Goal: Task Accomplishment & Management: Use online tool/utility

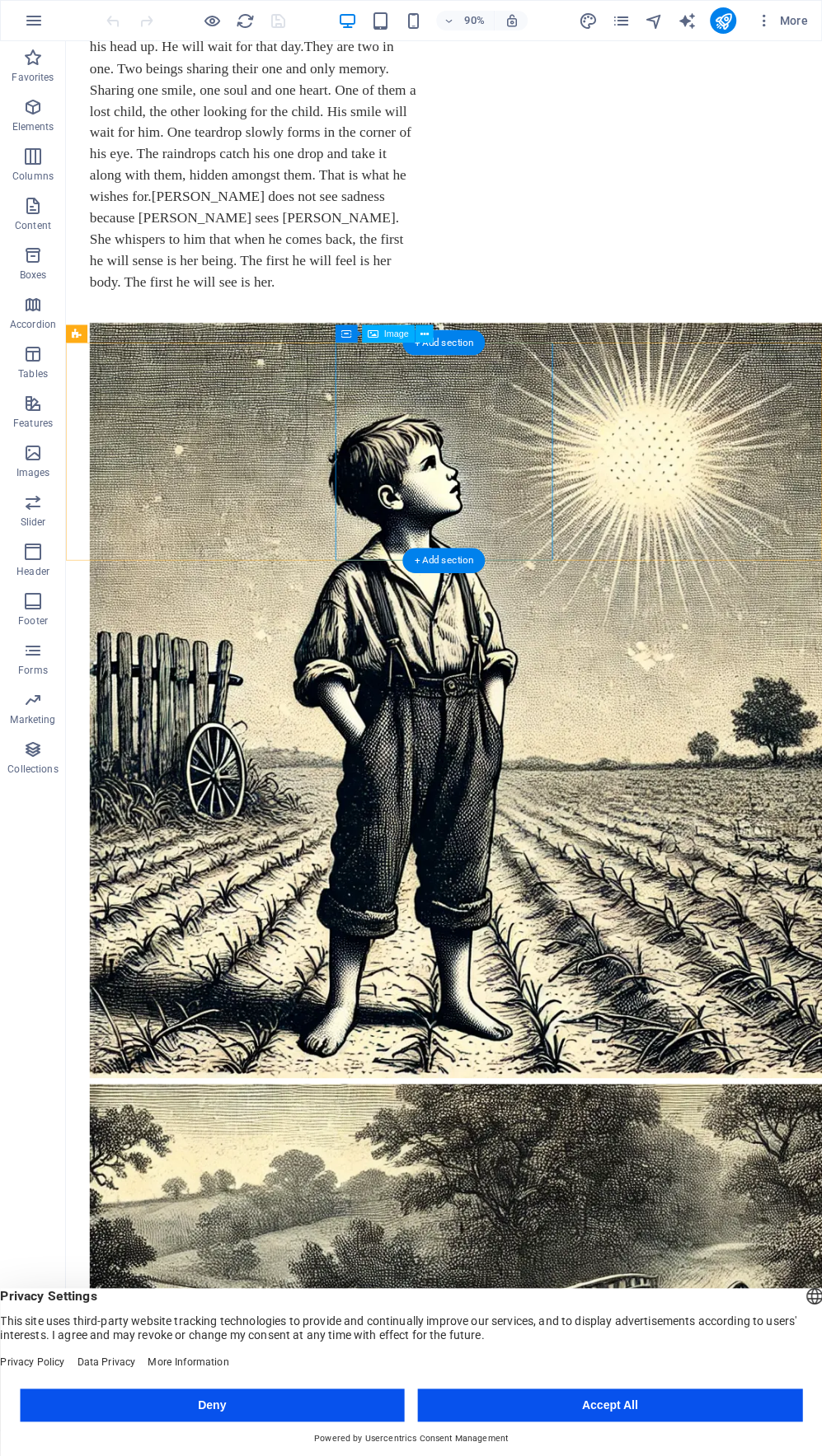
scroll to position [1067, 0]
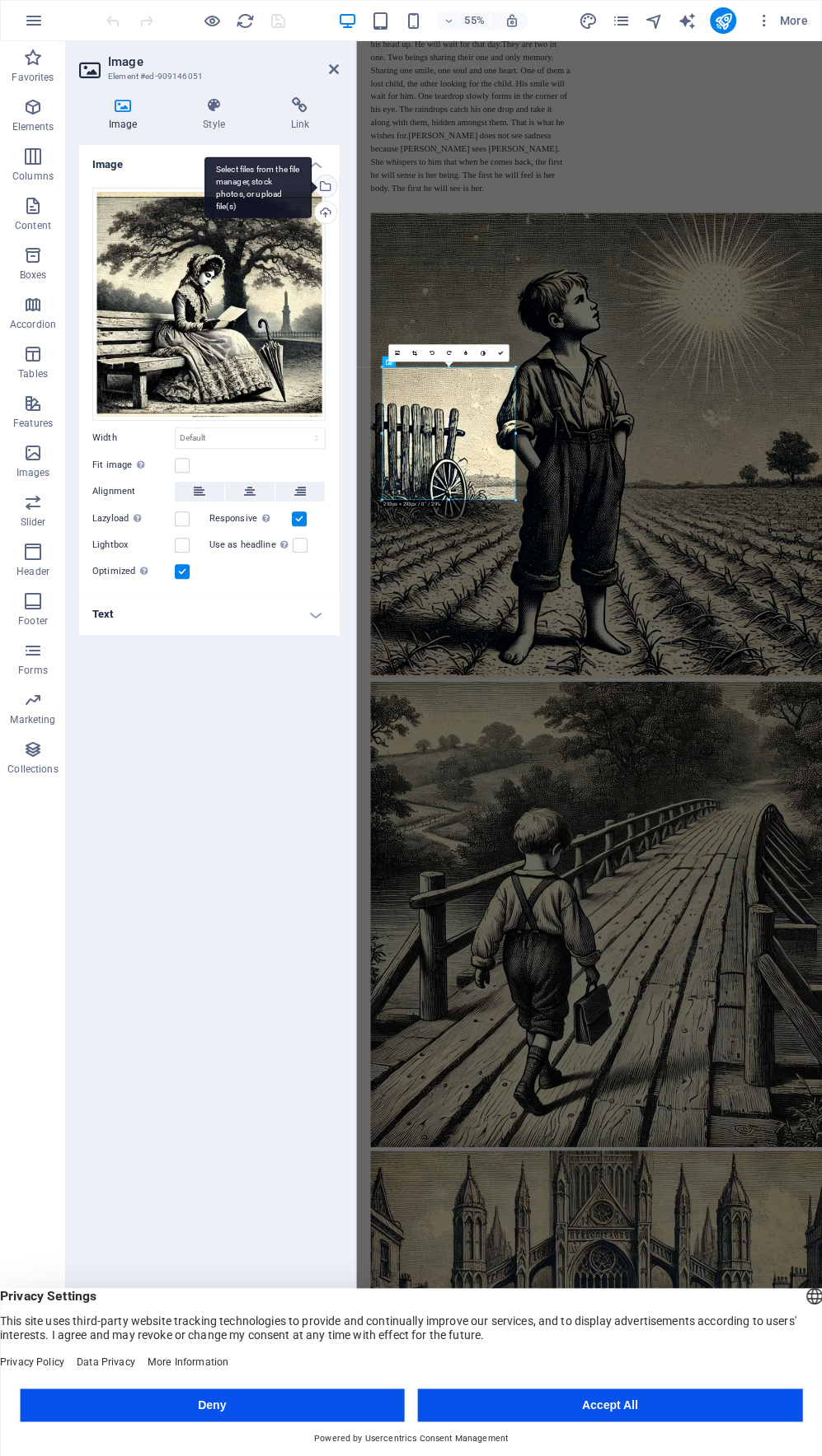
click at [325, 188] on div "Select files from the file manager, stock photos, or upload file(s)" at bounding box center [324, 188] width 25 height 25
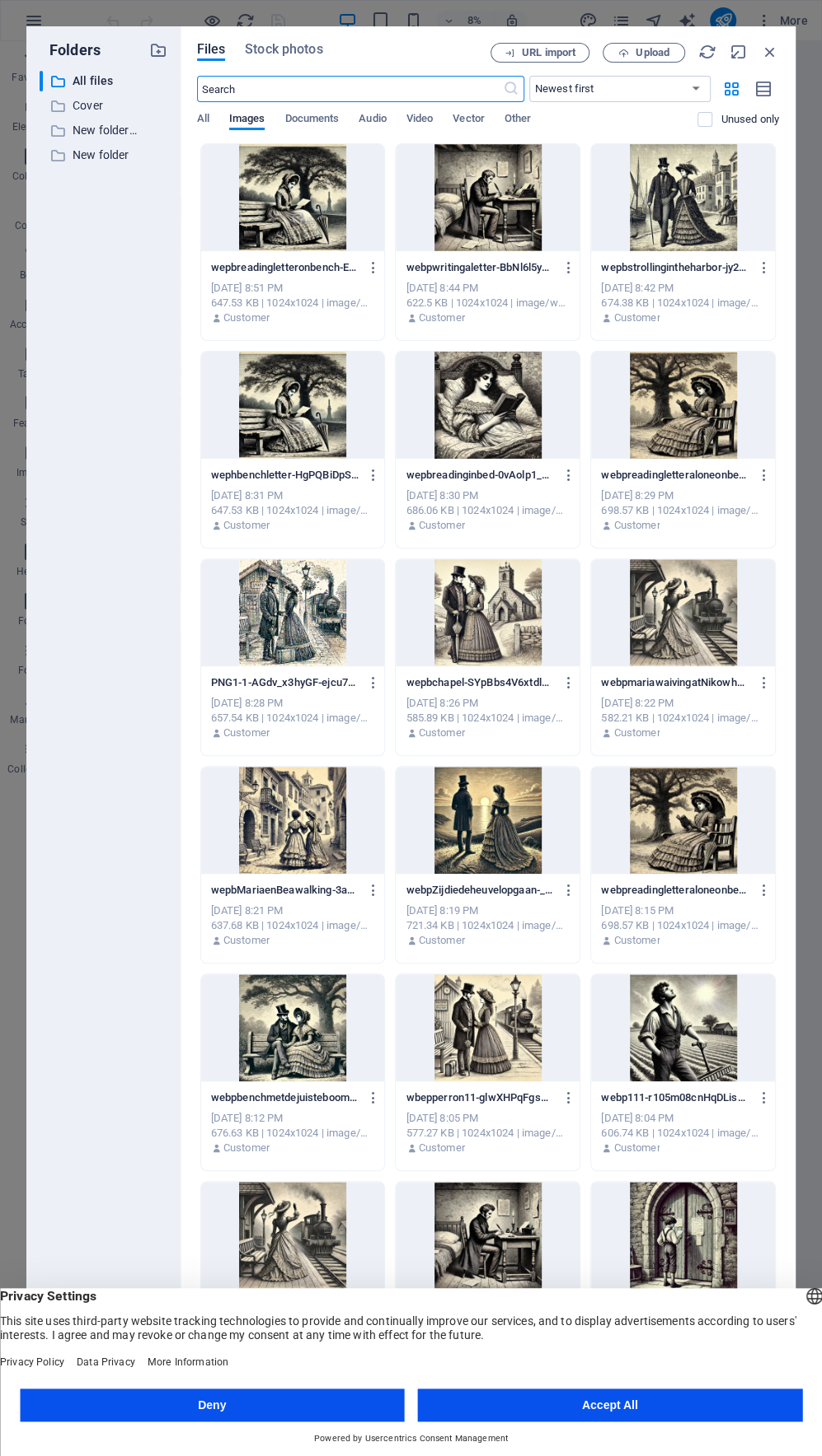
scroll to position [0, 0]
click at [91, 76] on p "All files" at bounding box center [104, 80] width 64 height 19
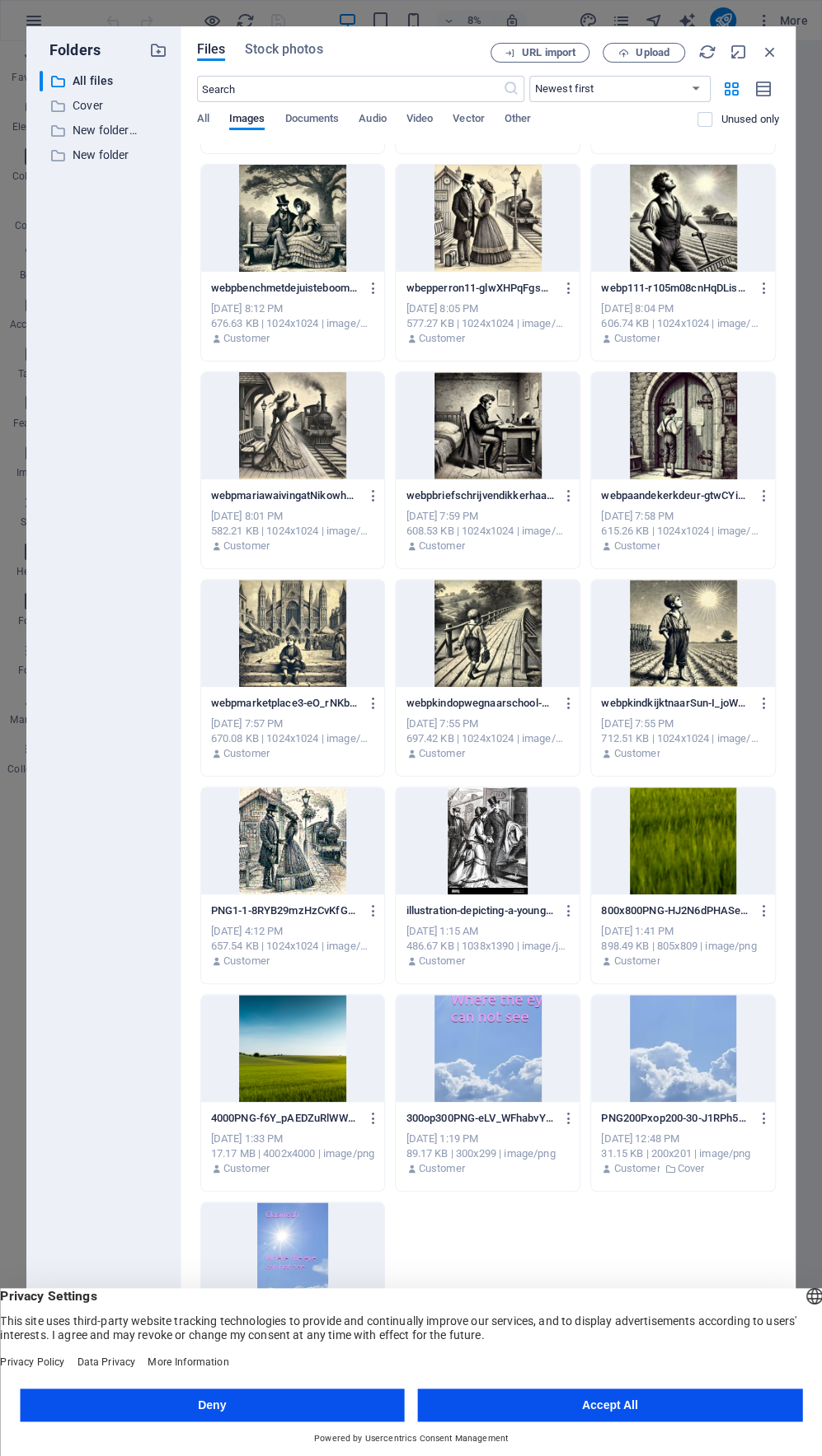
scroll to position [838, 0]
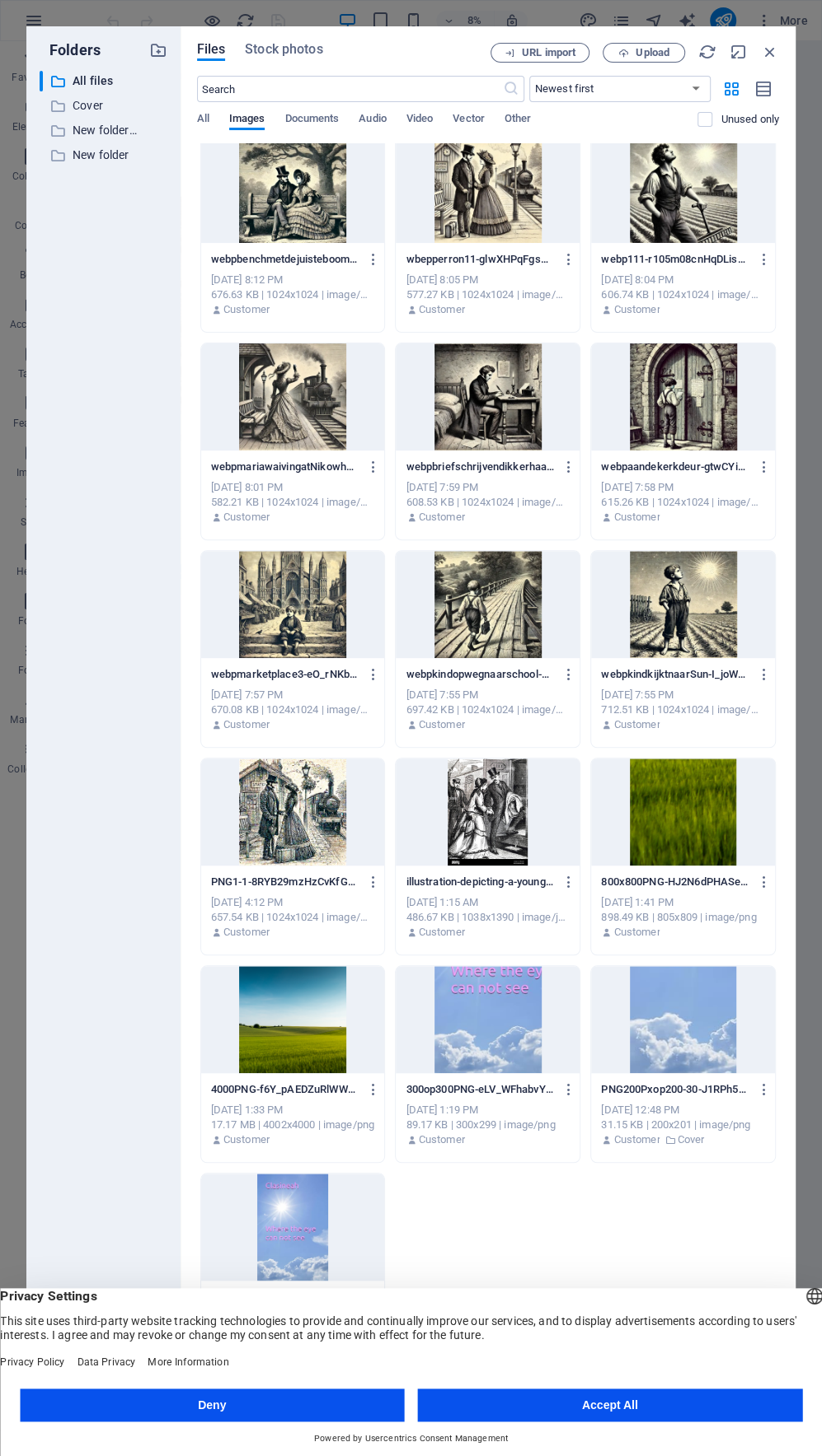
click at [681, 1037] on div at bounding box center [683, 1019] width 184 height 107
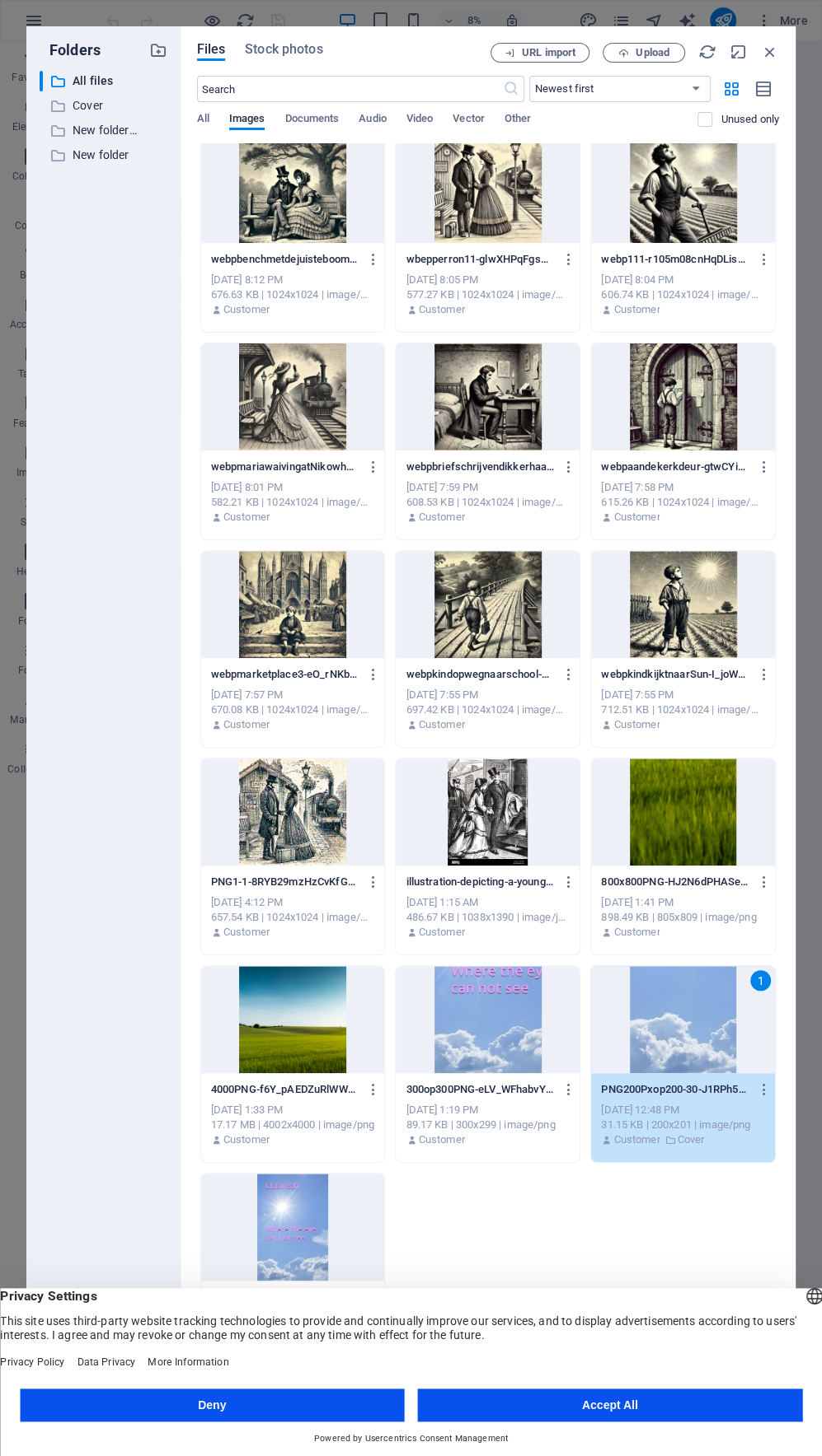
click at [681, 1037] on div "1" at bounding box center [683, 1019] width 184 height 107
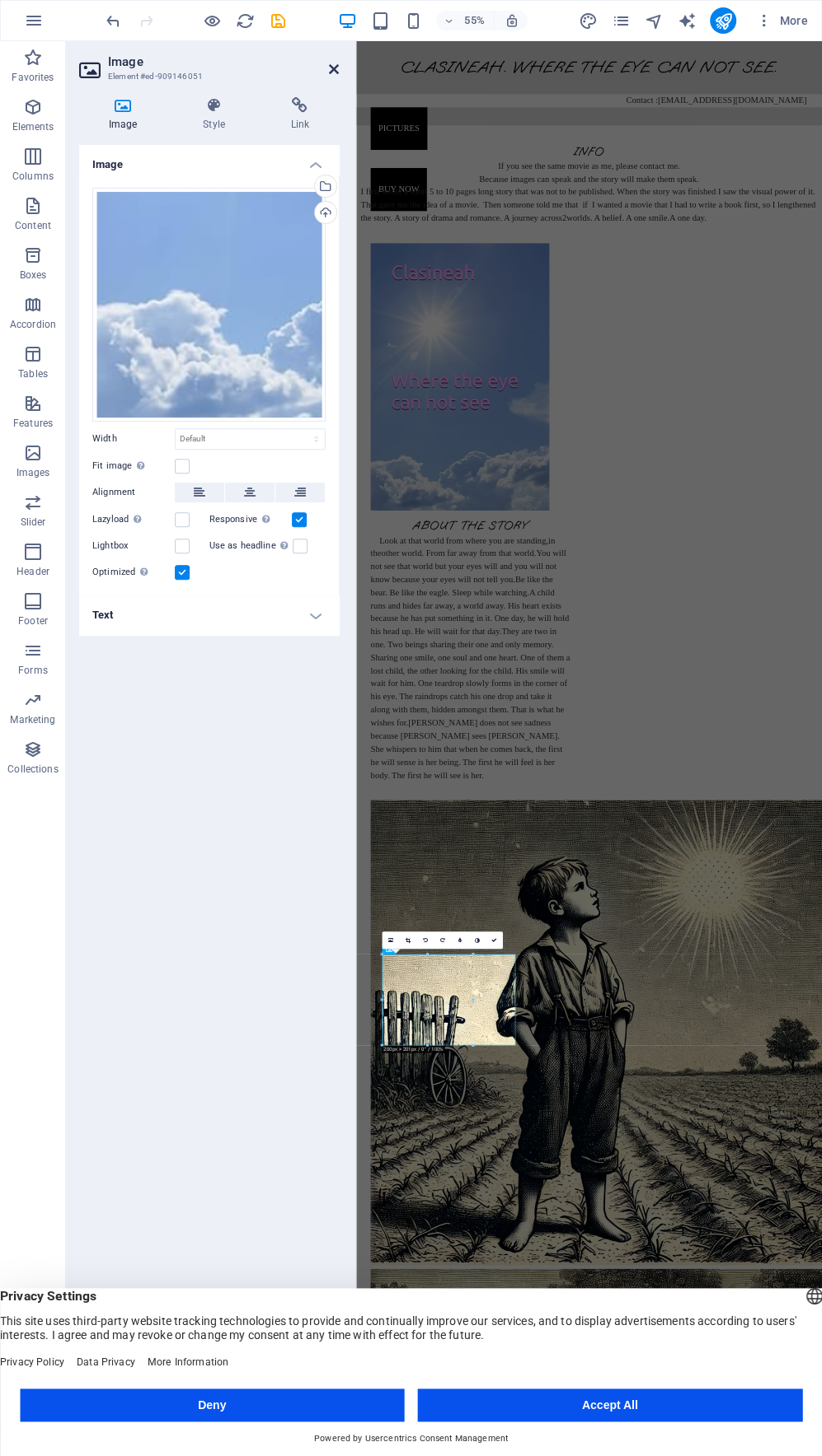
click at [333, 71] on icon at bounding box center [333, 69] width 10 height 13
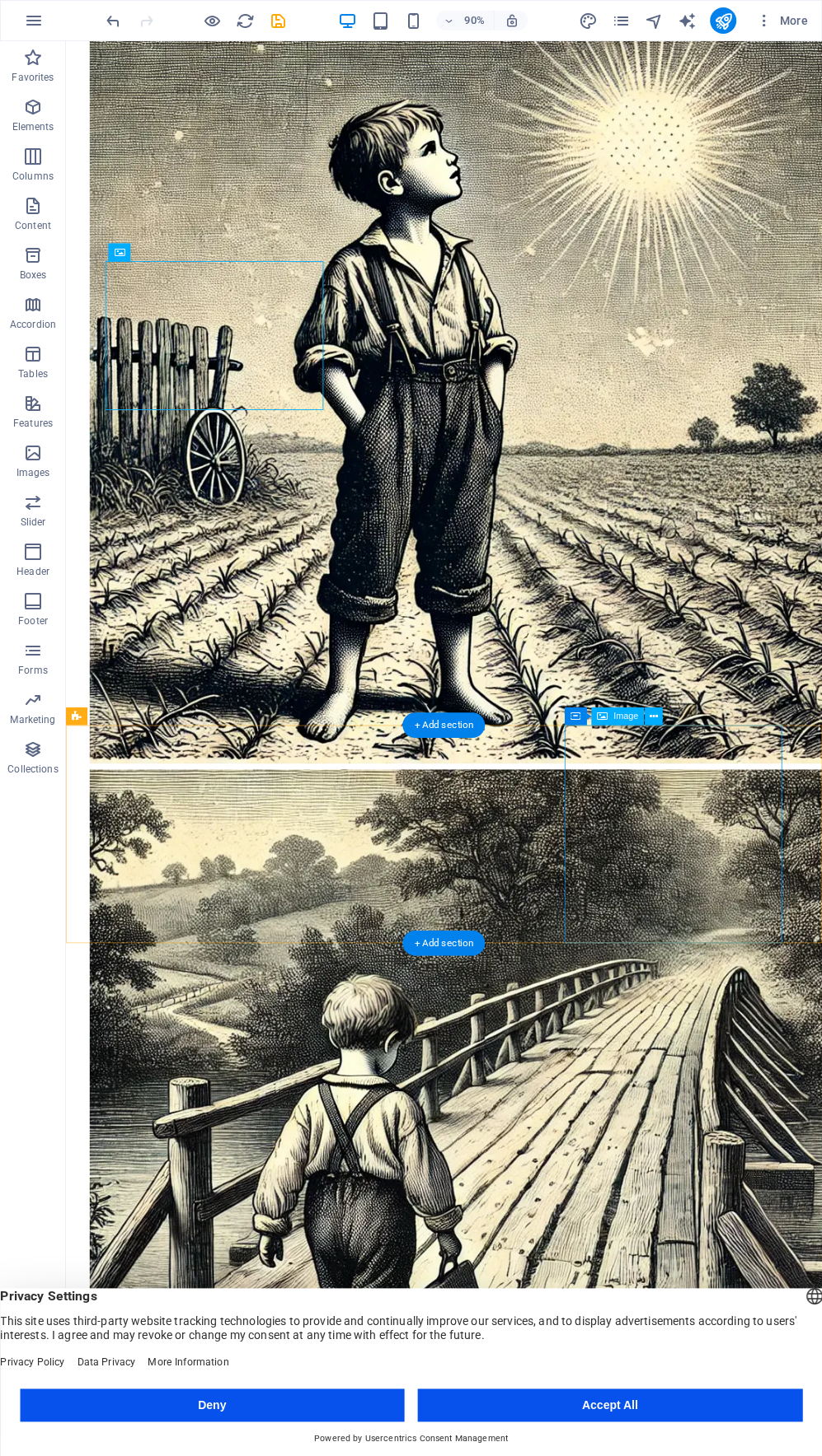
scroll to position [1417, 0]
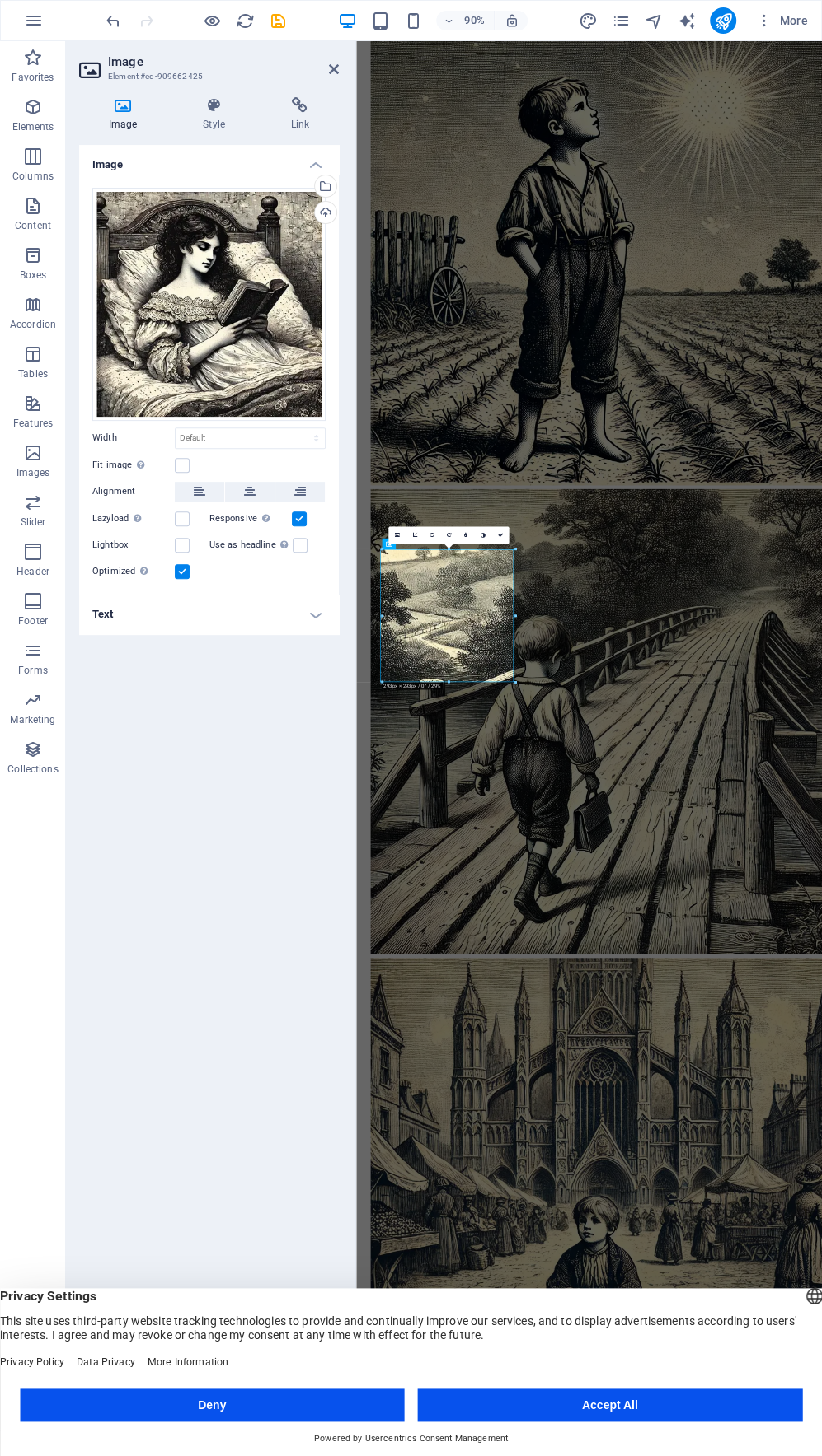
scroll to position [1252, 0]
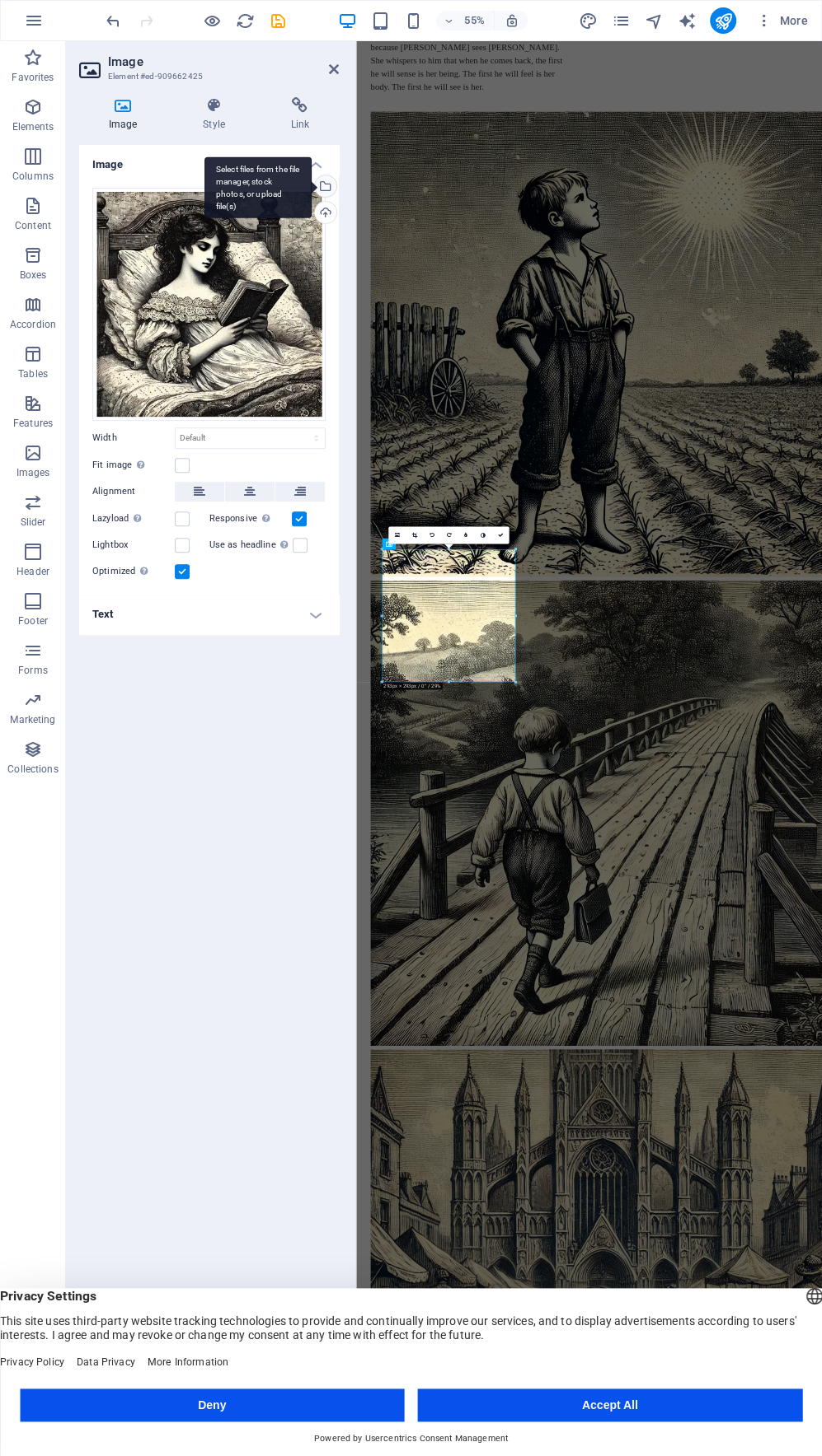
click at [325, 180] on div "Select files from the file manager, stock photos, or upload file(s)" at bounding box center [324, 188] width 25 height 25
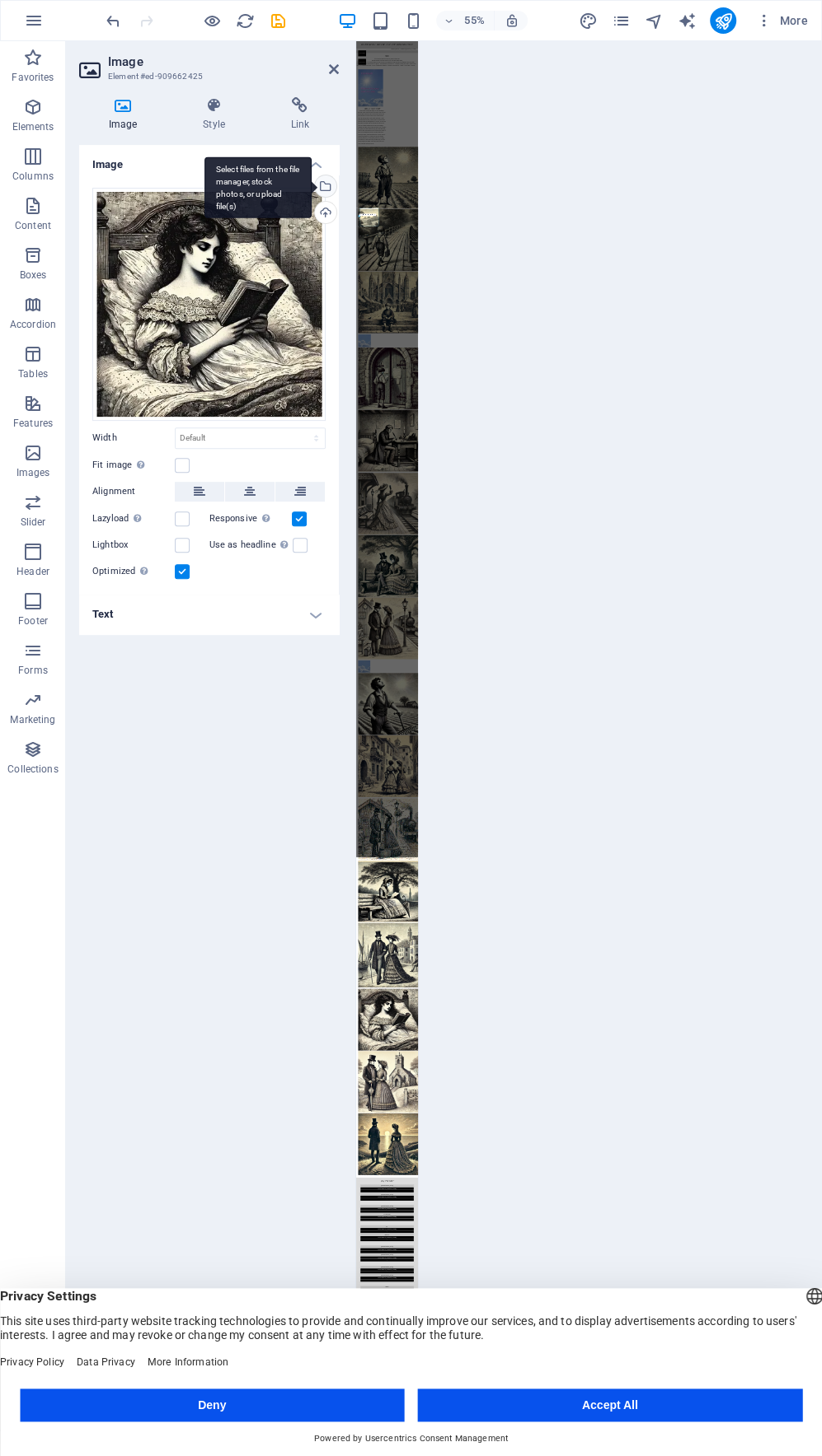
scroll to position [0, 0]
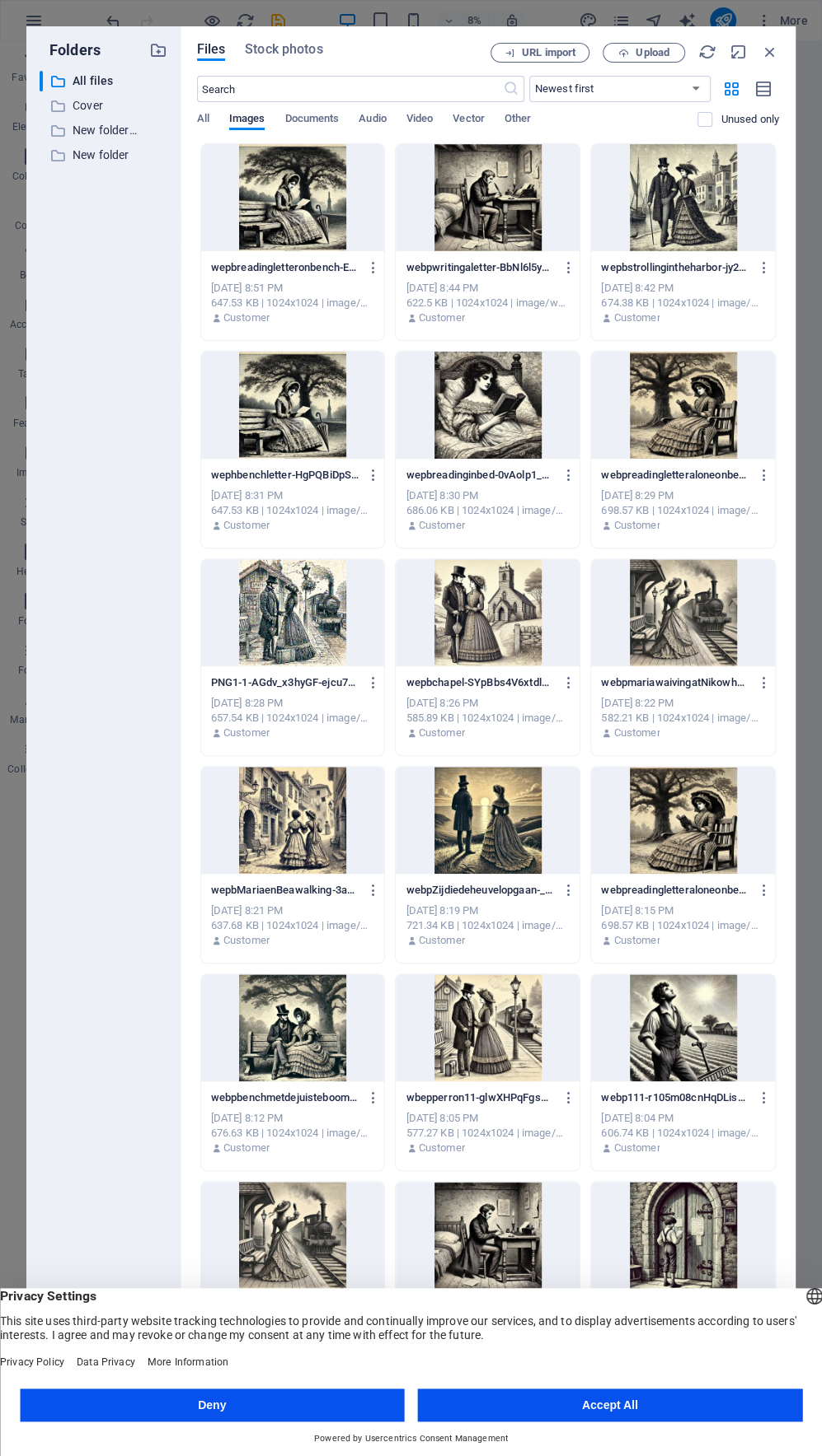
click at [491, 822] on div at bounding box center [488, 821] width 184 height 107
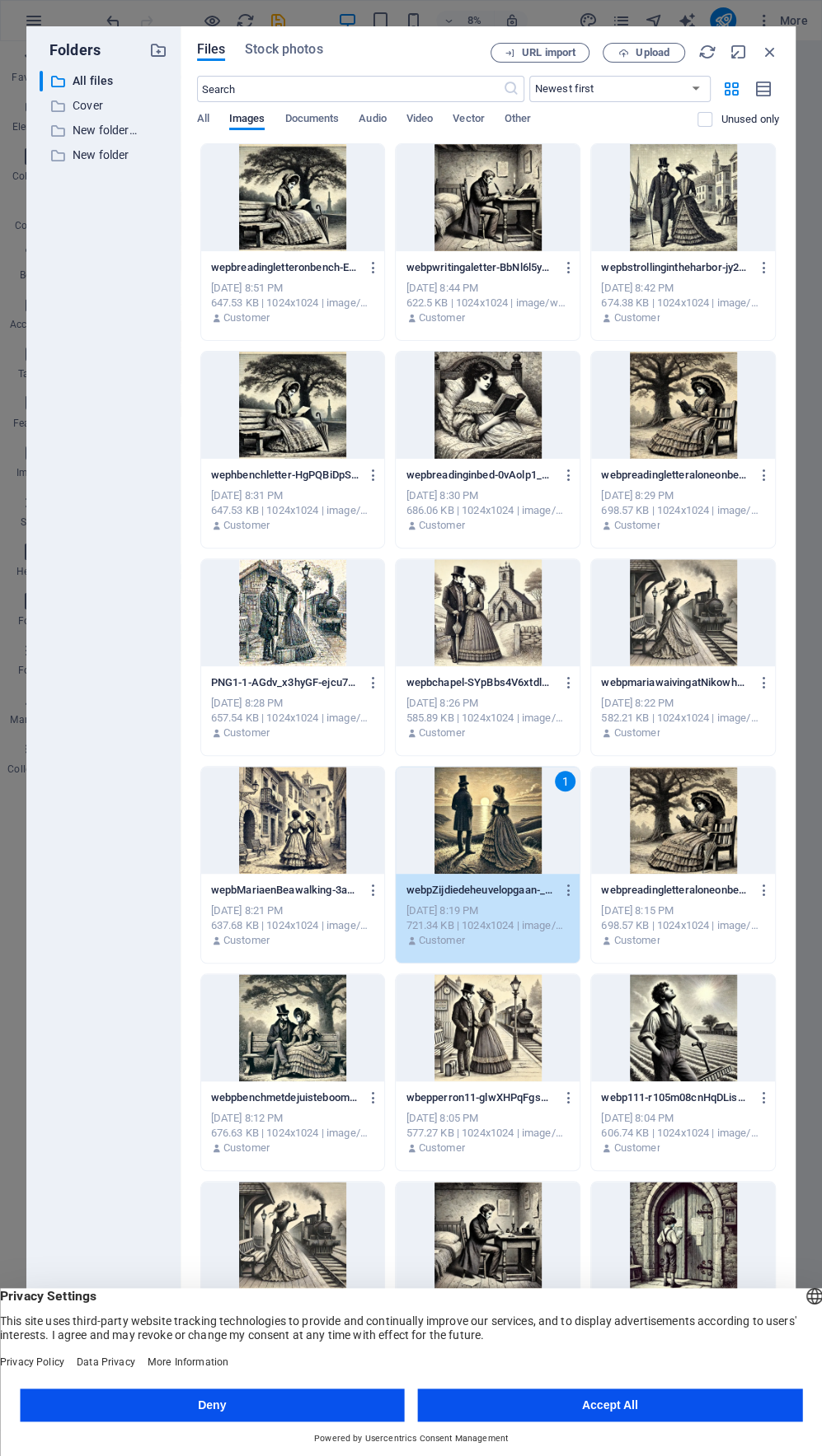
click at [491, 822] on div "1" at bounding box center [488, 821] width 184 height 107
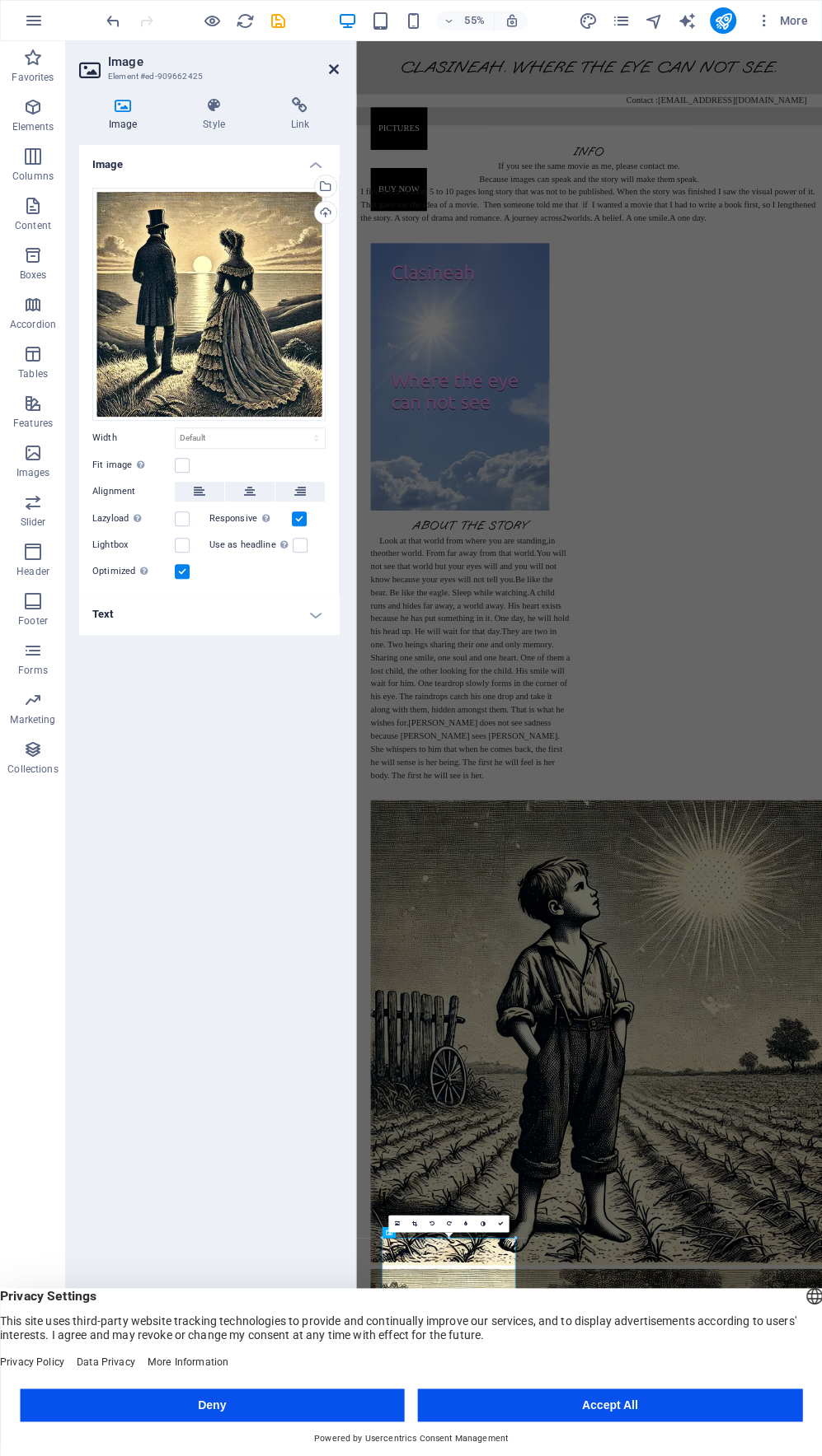
click at [334, 70] on icon at bounding box center [333, 69] width 10 height 13
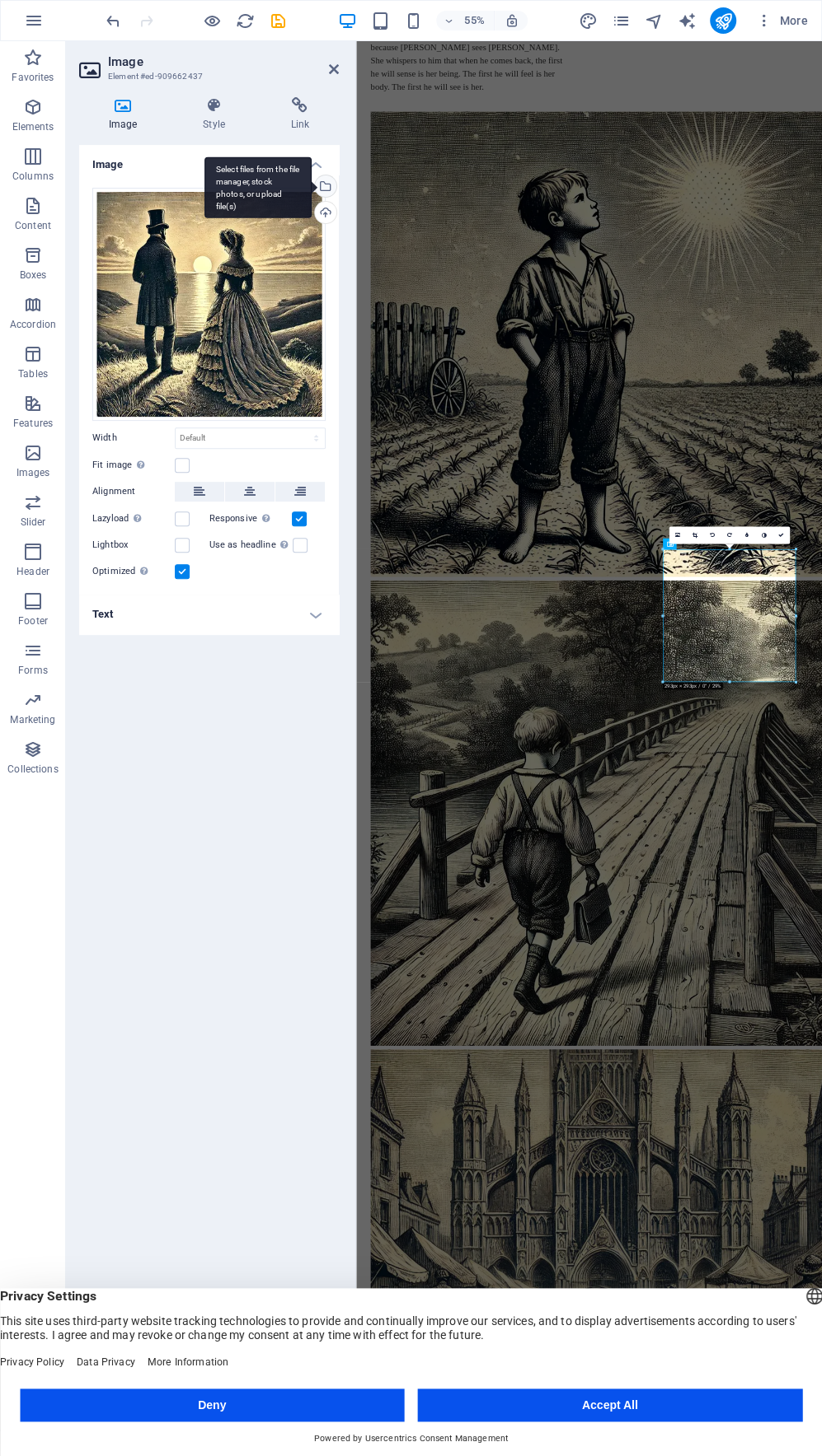
click at [328, 189] on div "Select files from the file manager, stock photos, or upload file(s)" at bounding box center [324, 188] width 25 height 25
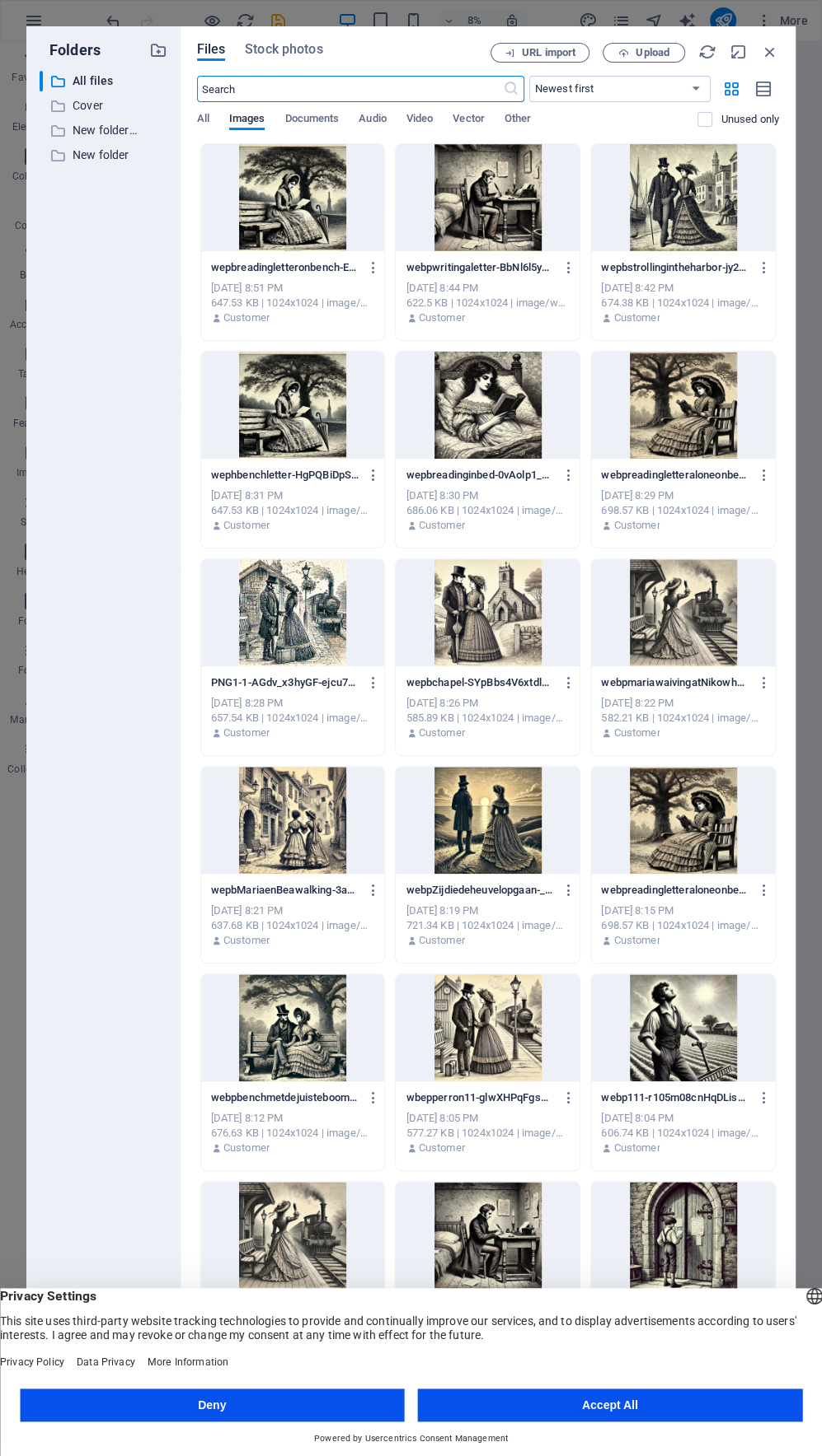
scroll to position [0, 0]
click at [703, 199] on div at bounding box center [683, 198] width 184 height 107
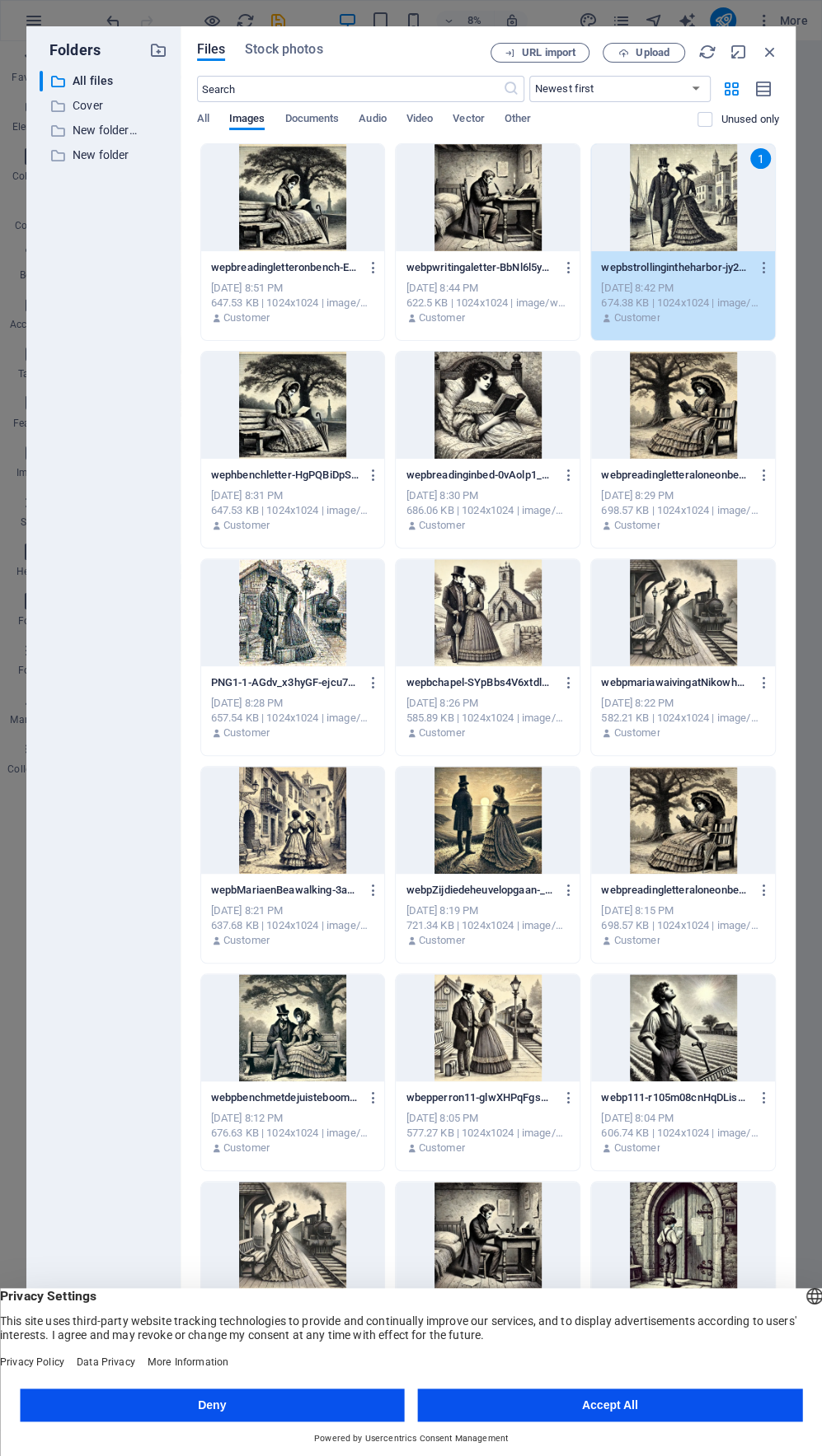
click at [703, 199] on div "1" at bounding box center [683, 198] width 184 height 107
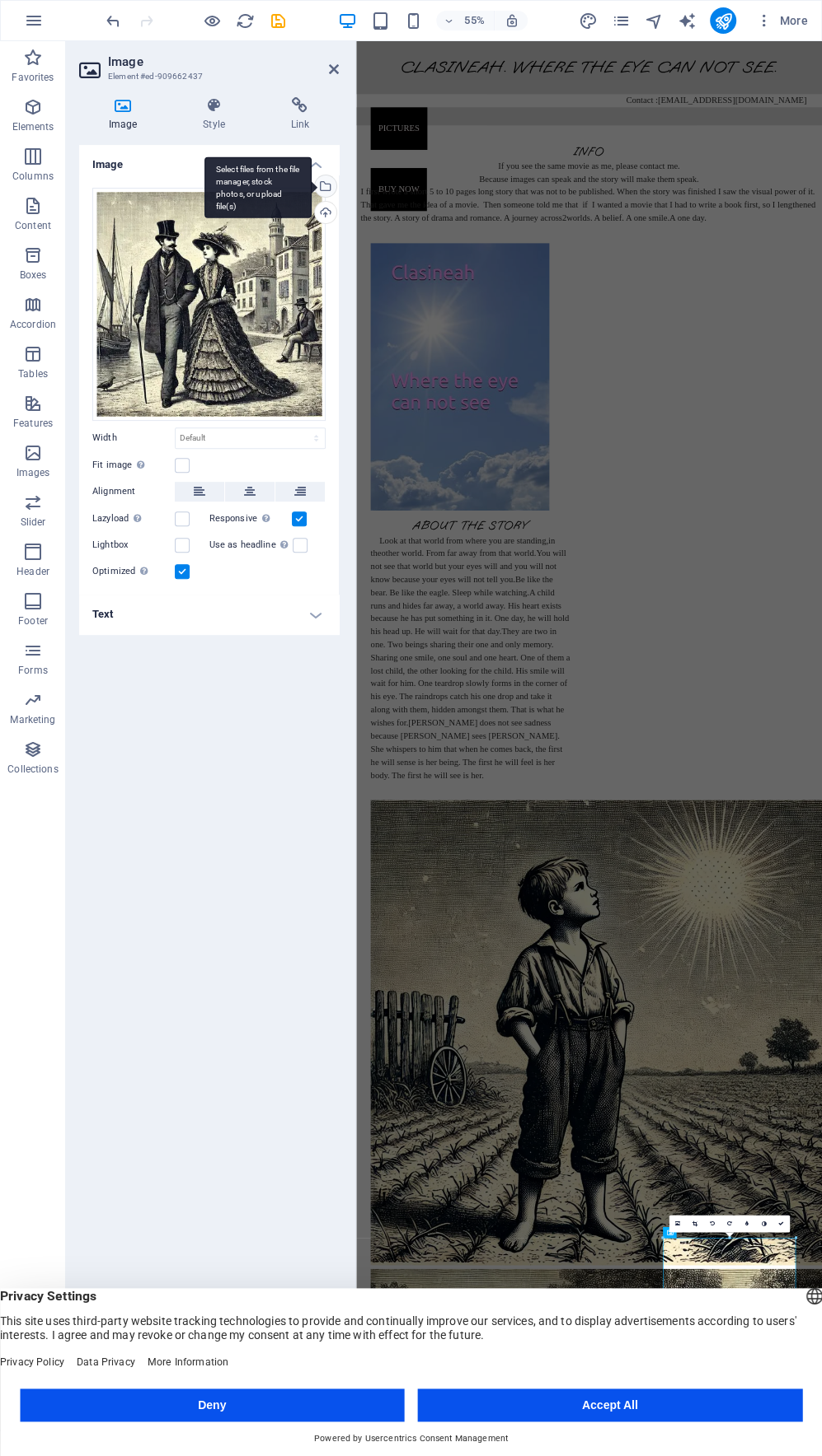
click at [325, 185] on div "Select files from the file manager, stock photos, or upload file(s)" at bounding box center [324, 188] width 25 height 25
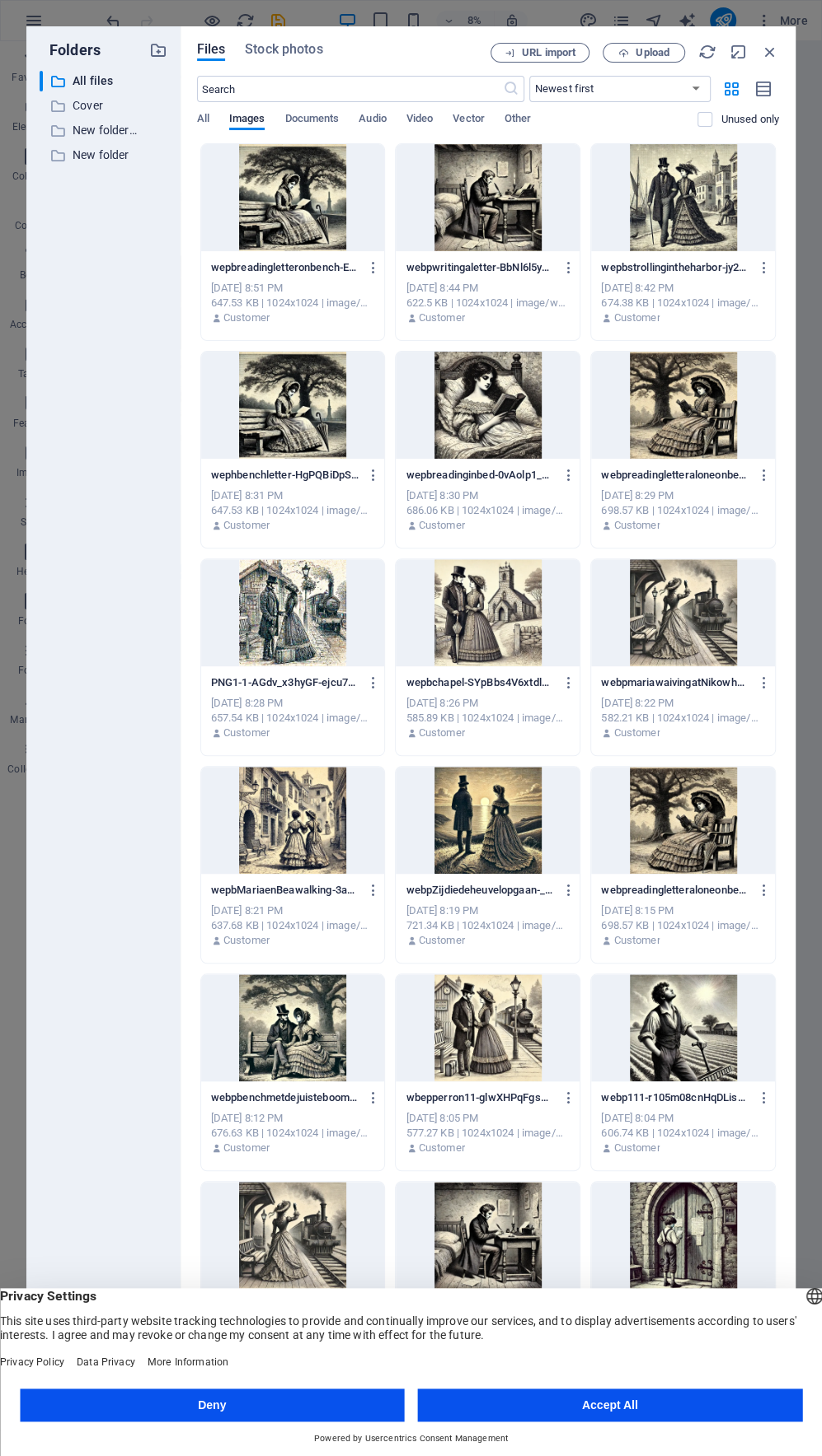
click at [473, 622] on div at bounding box center [488, 613] width 184 height 107
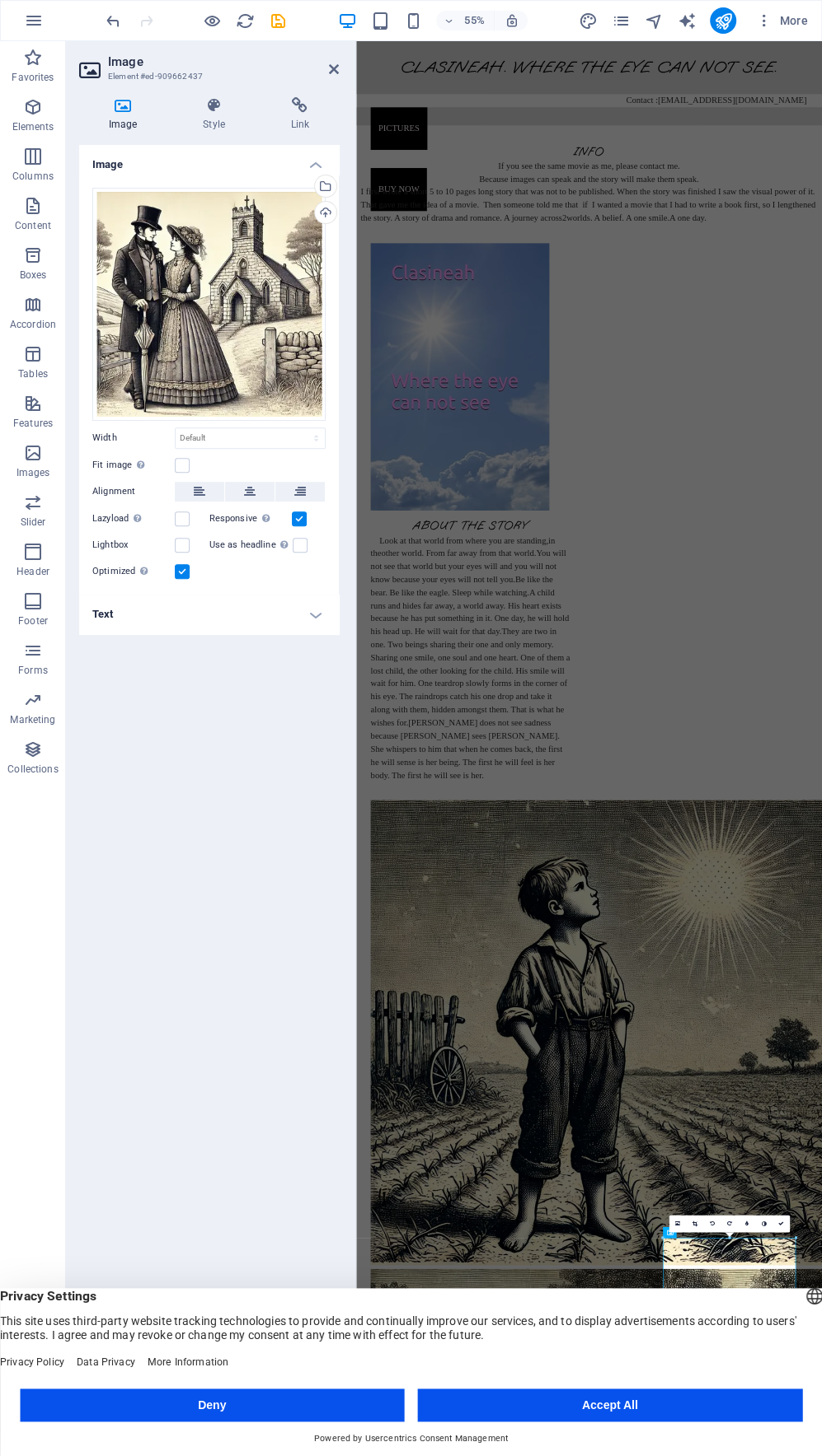
click at [635, 1413] on button "Accept All" at bounding box center [611, 1404] width 385 height 33
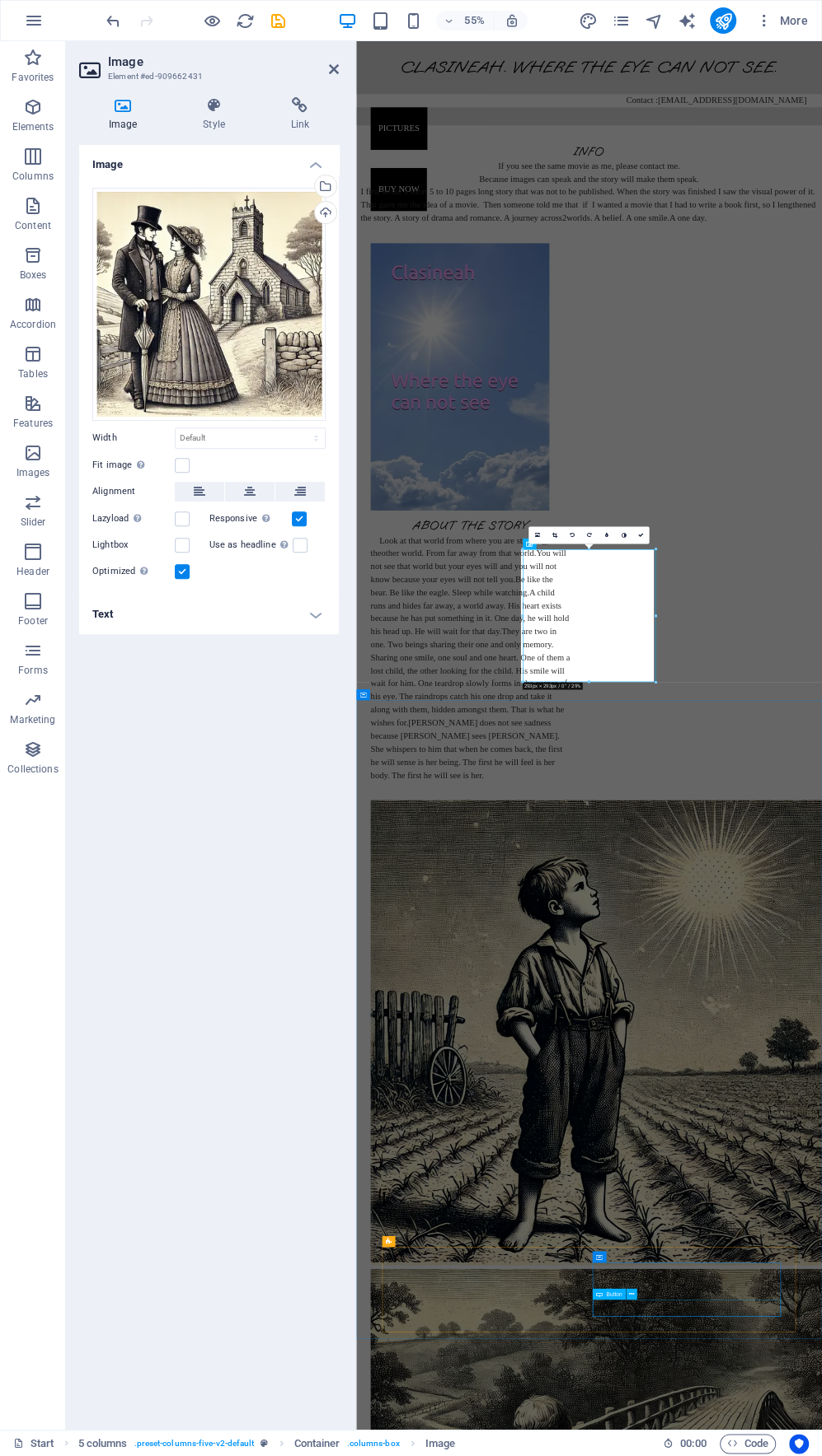
scroll to position [1252, 0]
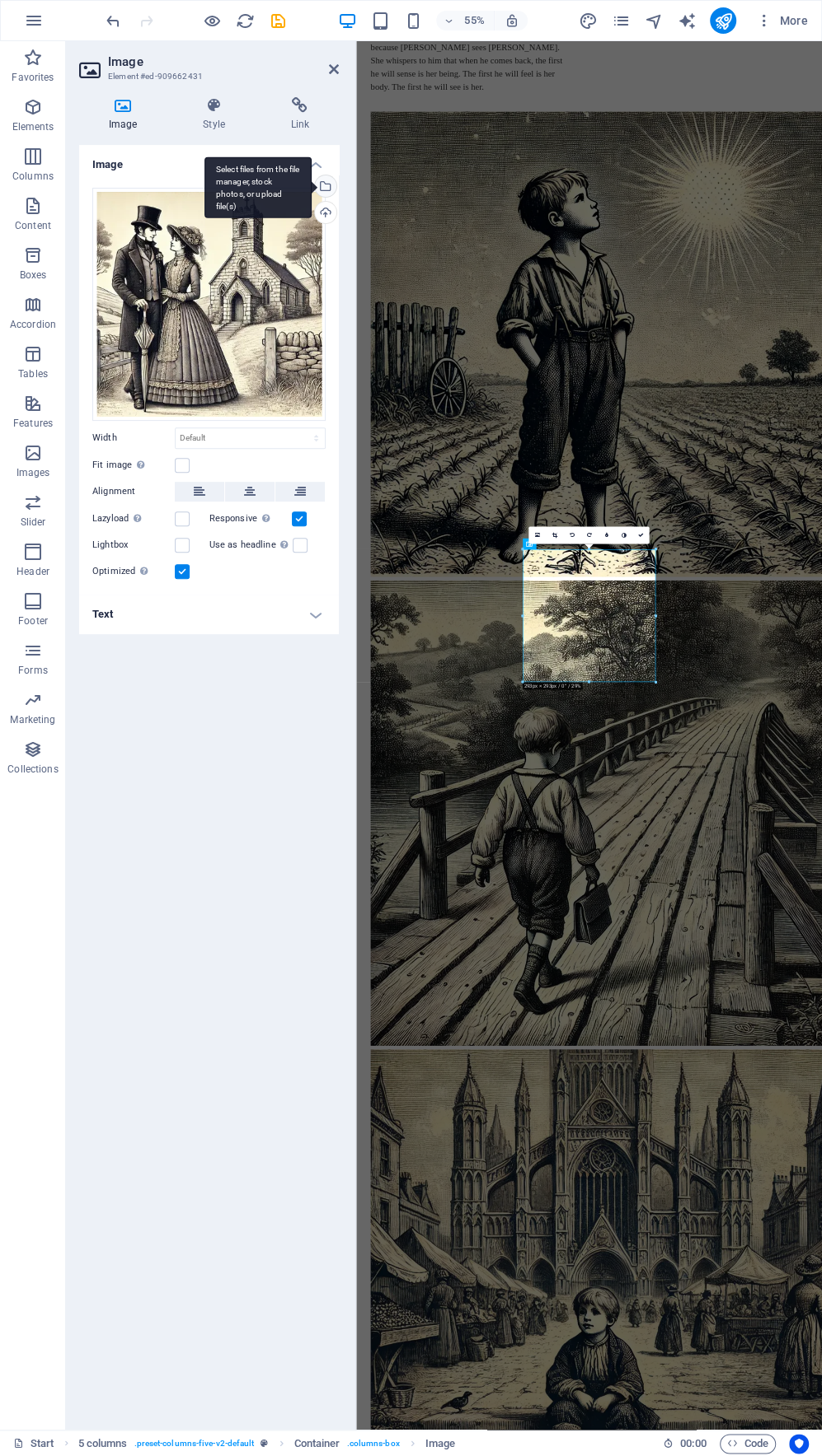
click at [326, 185] on div "Select files from the file manager, stock photos, or upload file(s)" at bounding box center [324, 188] width 25 height 25
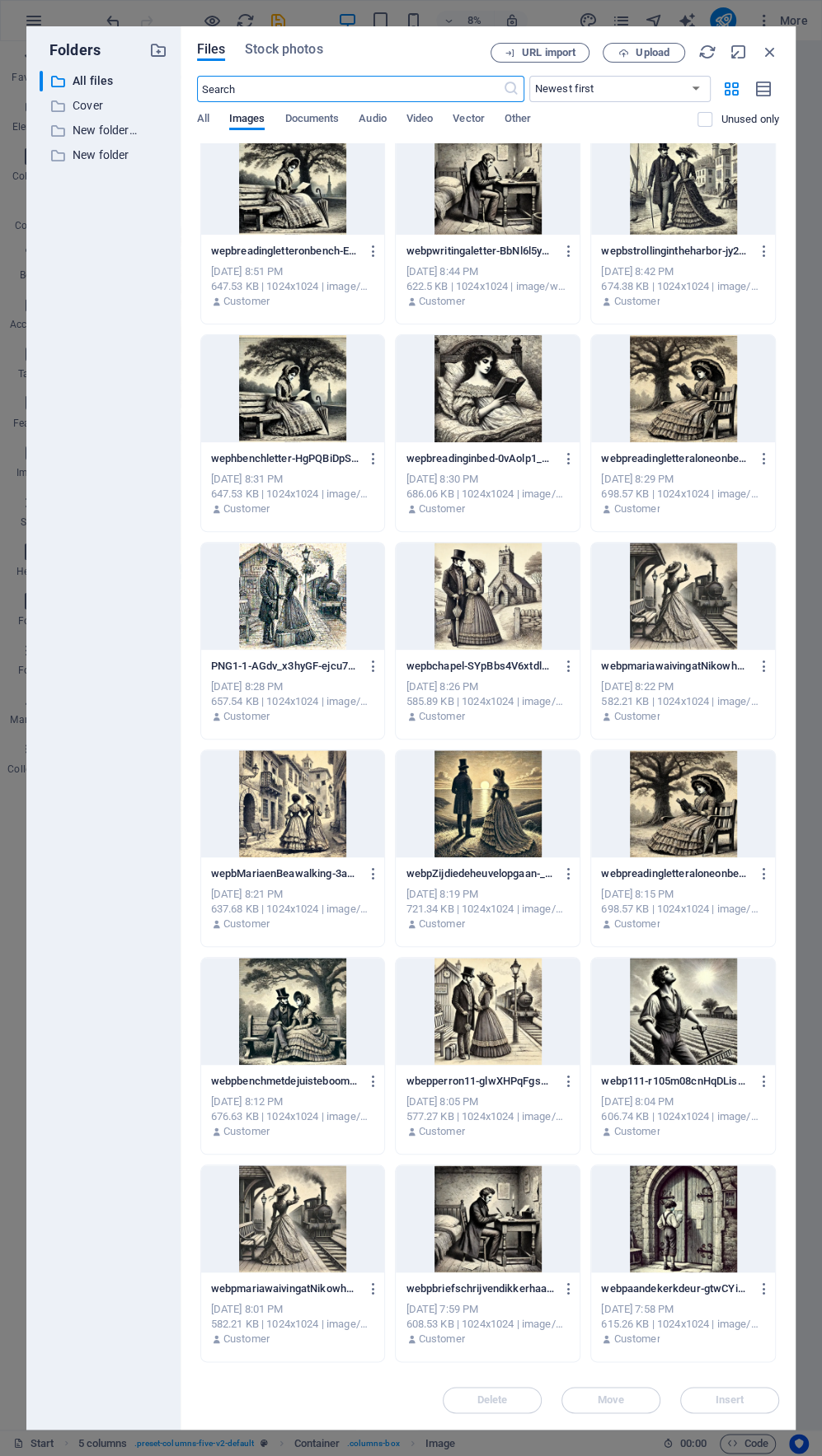
scroll to position [0, 0]
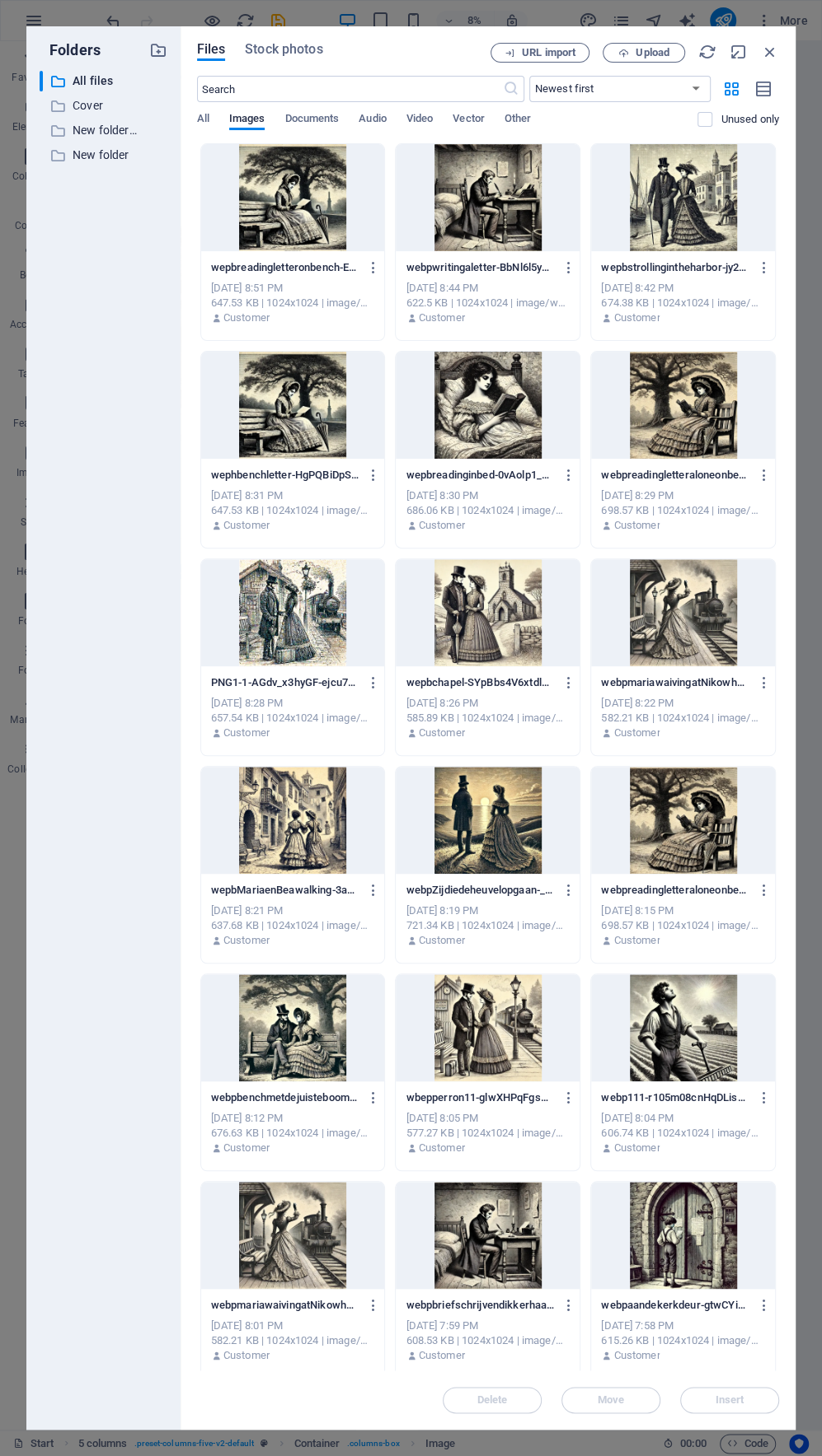
click at [490, 424] on div at bounding box center [488, 405] width 184 height 107
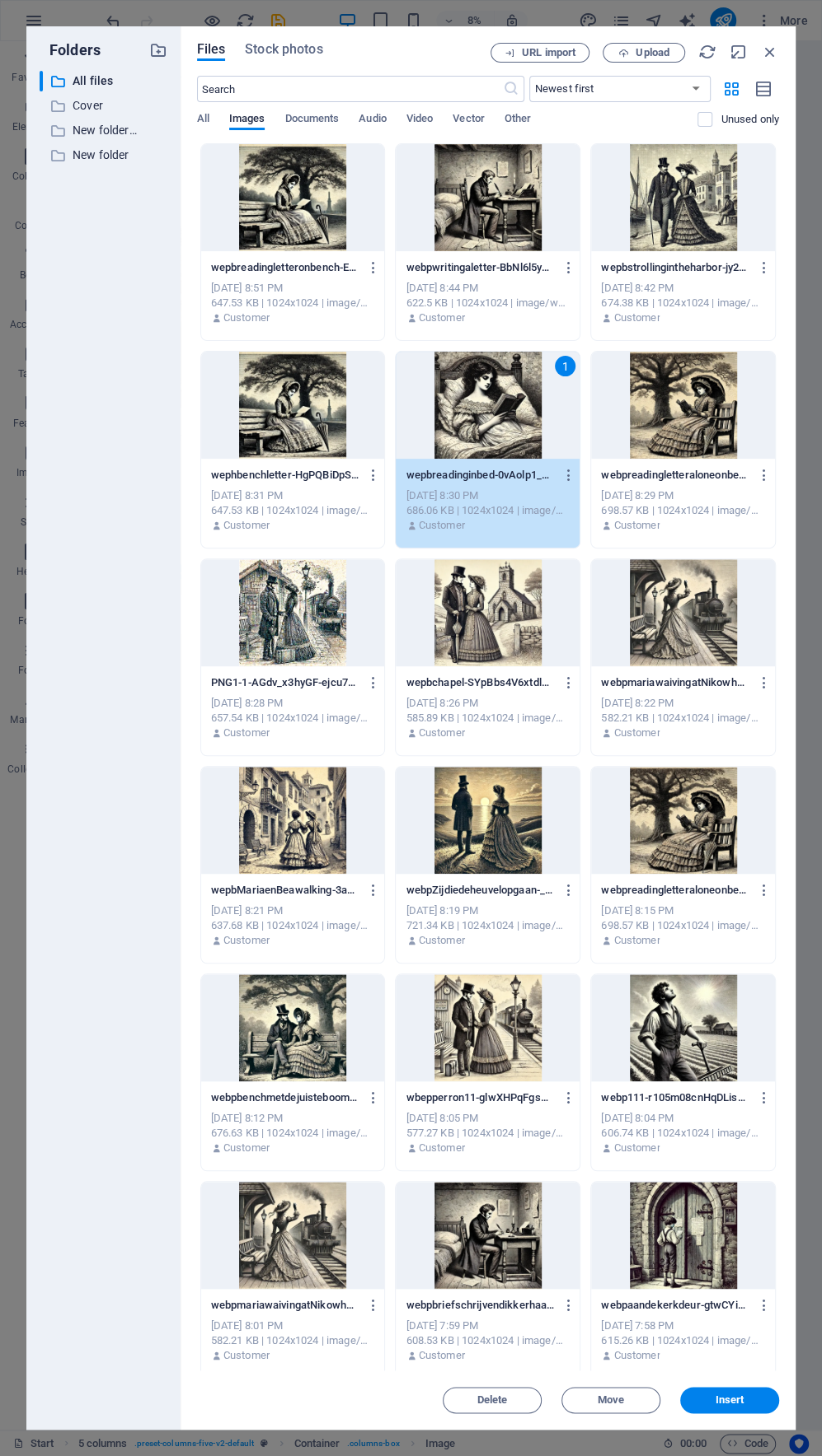
click at [490, 424] on div "1" at bounding box center [488, 405] width 184 height 107
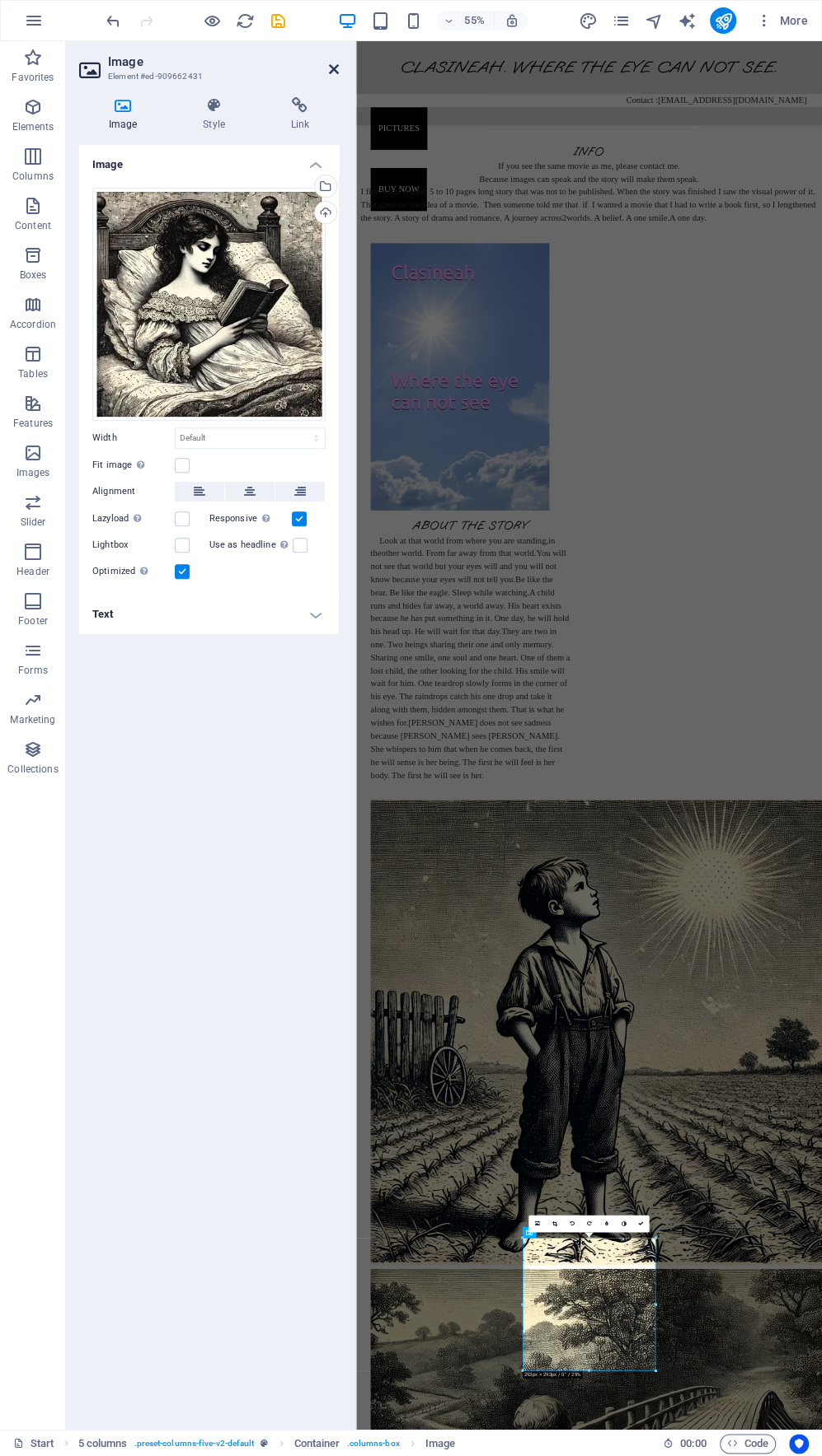
click at [337, 66] on icon at bounding box center [333, 69] width 10 height 13
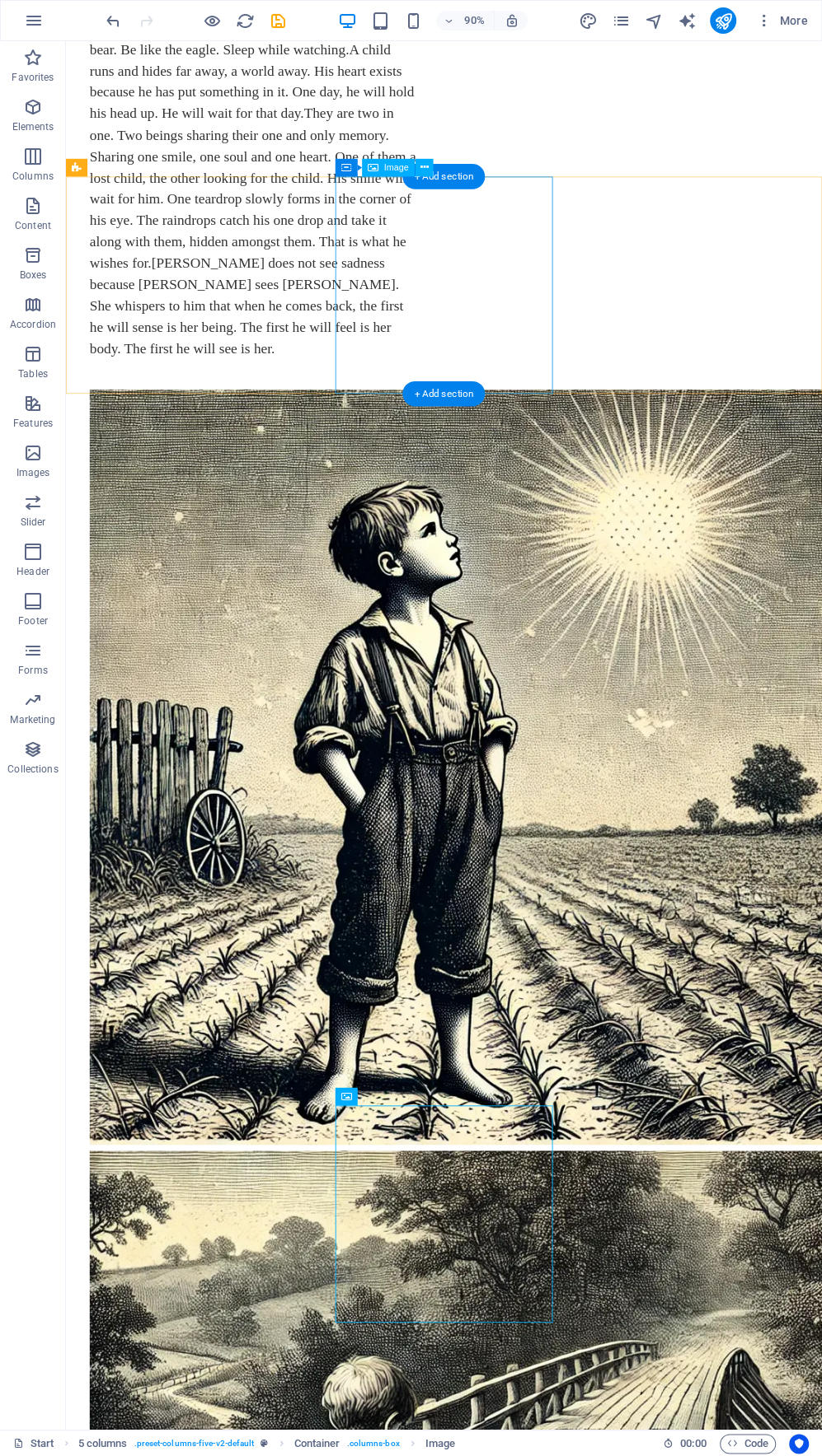
scroll to position [993, 0]
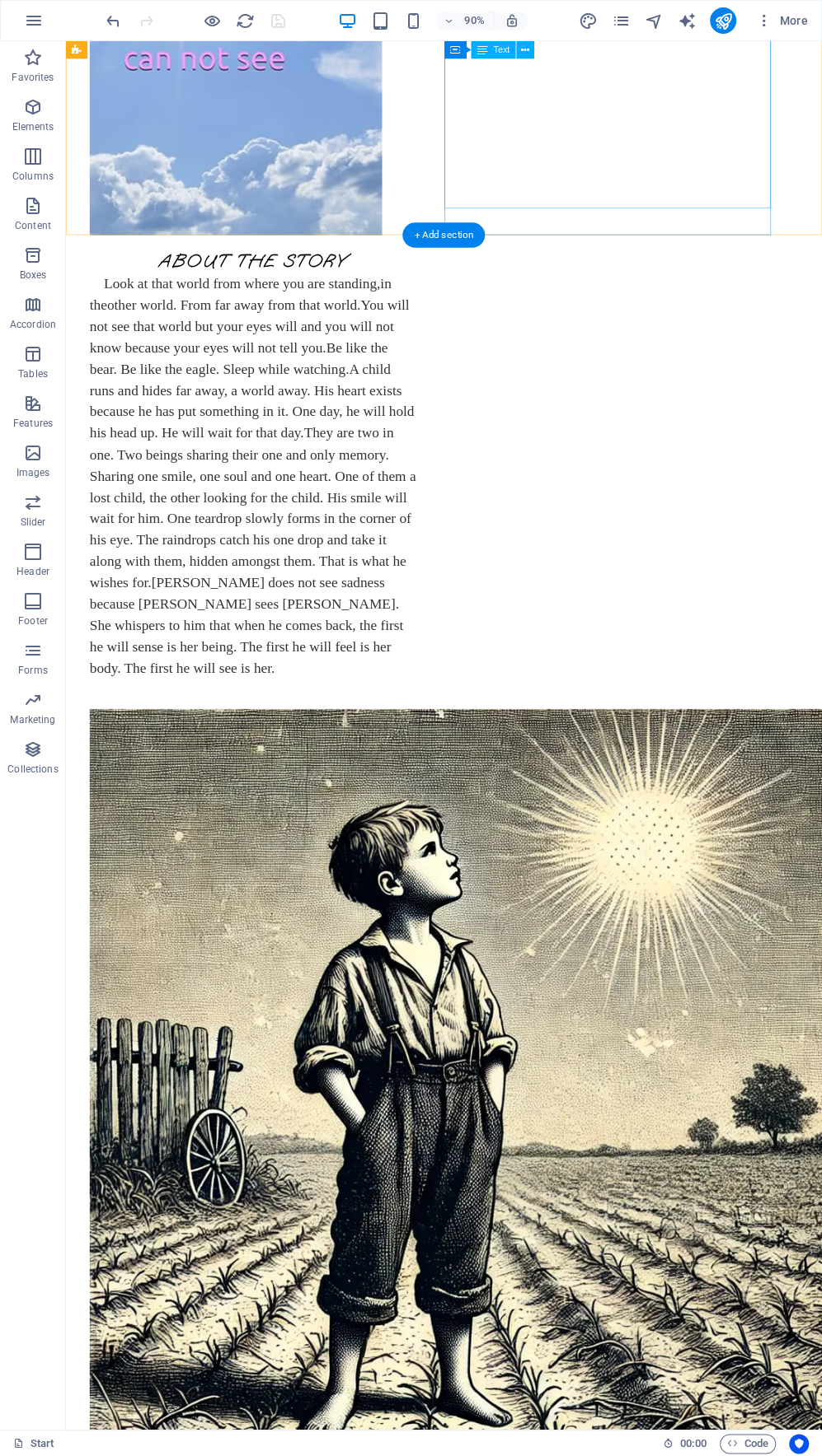
scroll to position [637, 0]
click at [32, 413] on icon "button" at bounding box center [33, 404] width 20 height 20
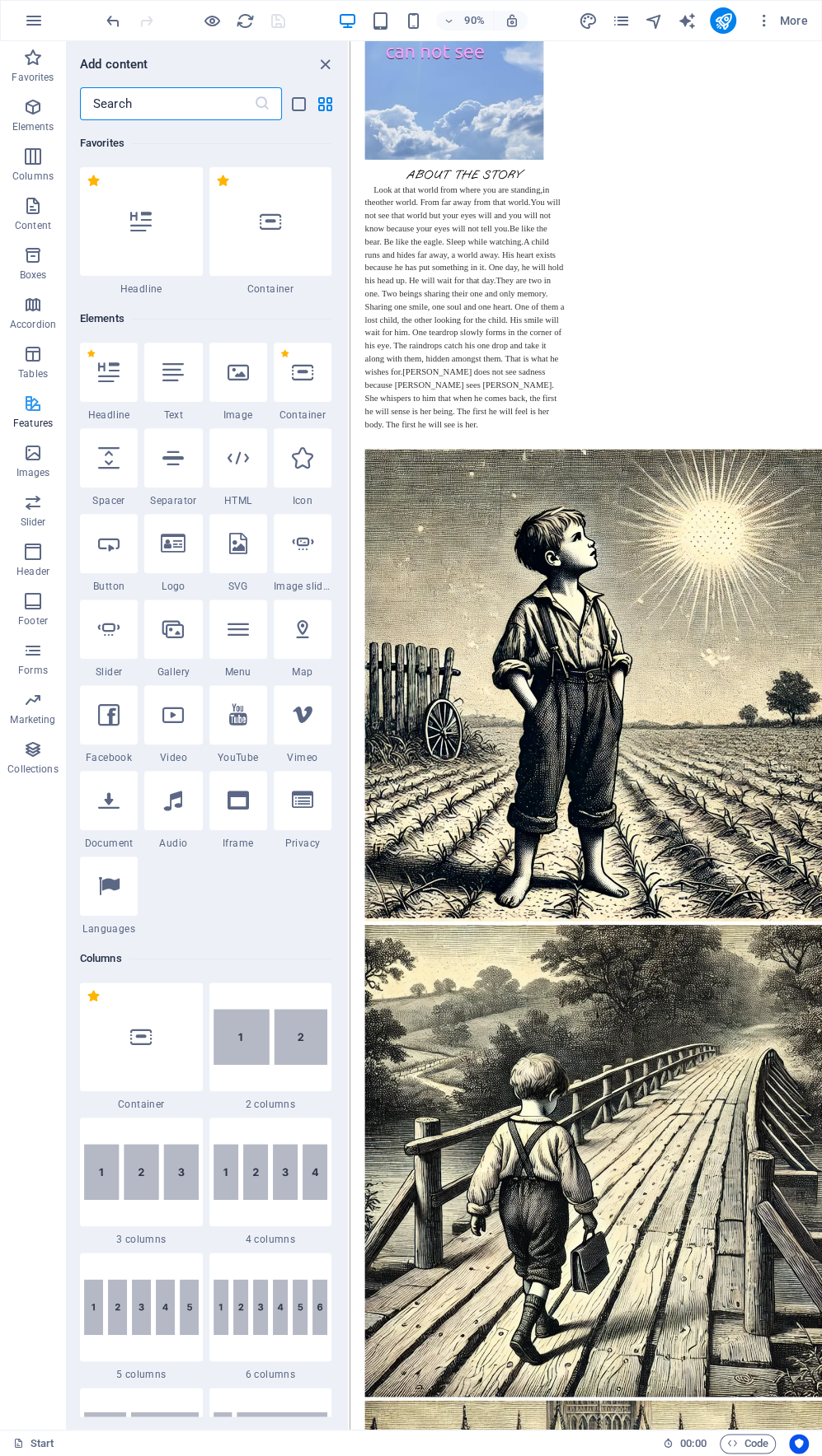
scroll to position [6420, 0]
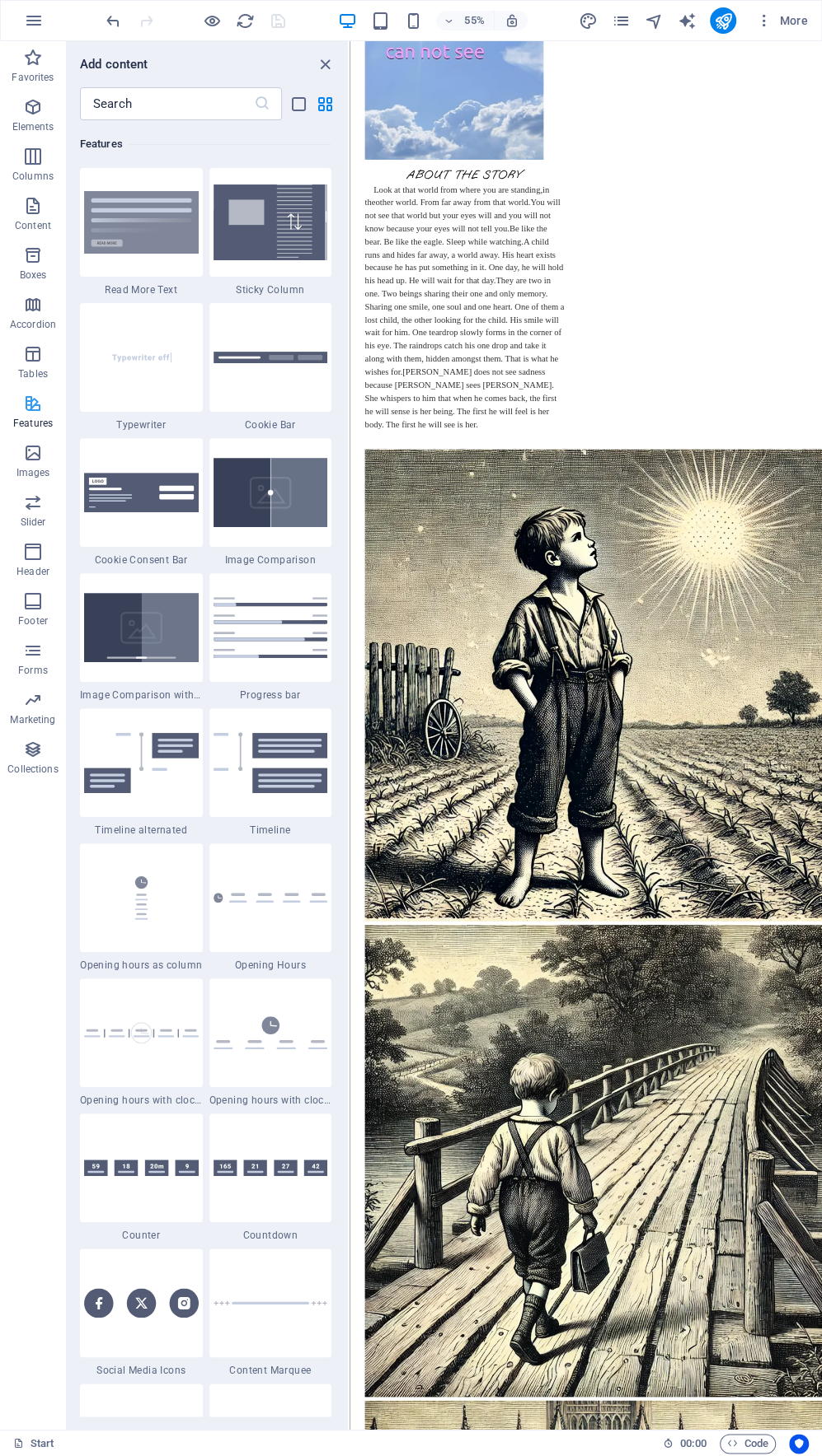
click at [31, 412] on icon "button" at bounding box center [33, 404] width 20 height 20
click at [329, 64] on icon "close panel" at bounding box center [325, 64] width 19 height 19
